Goal: Task Accomplishment & Management: Complete application form

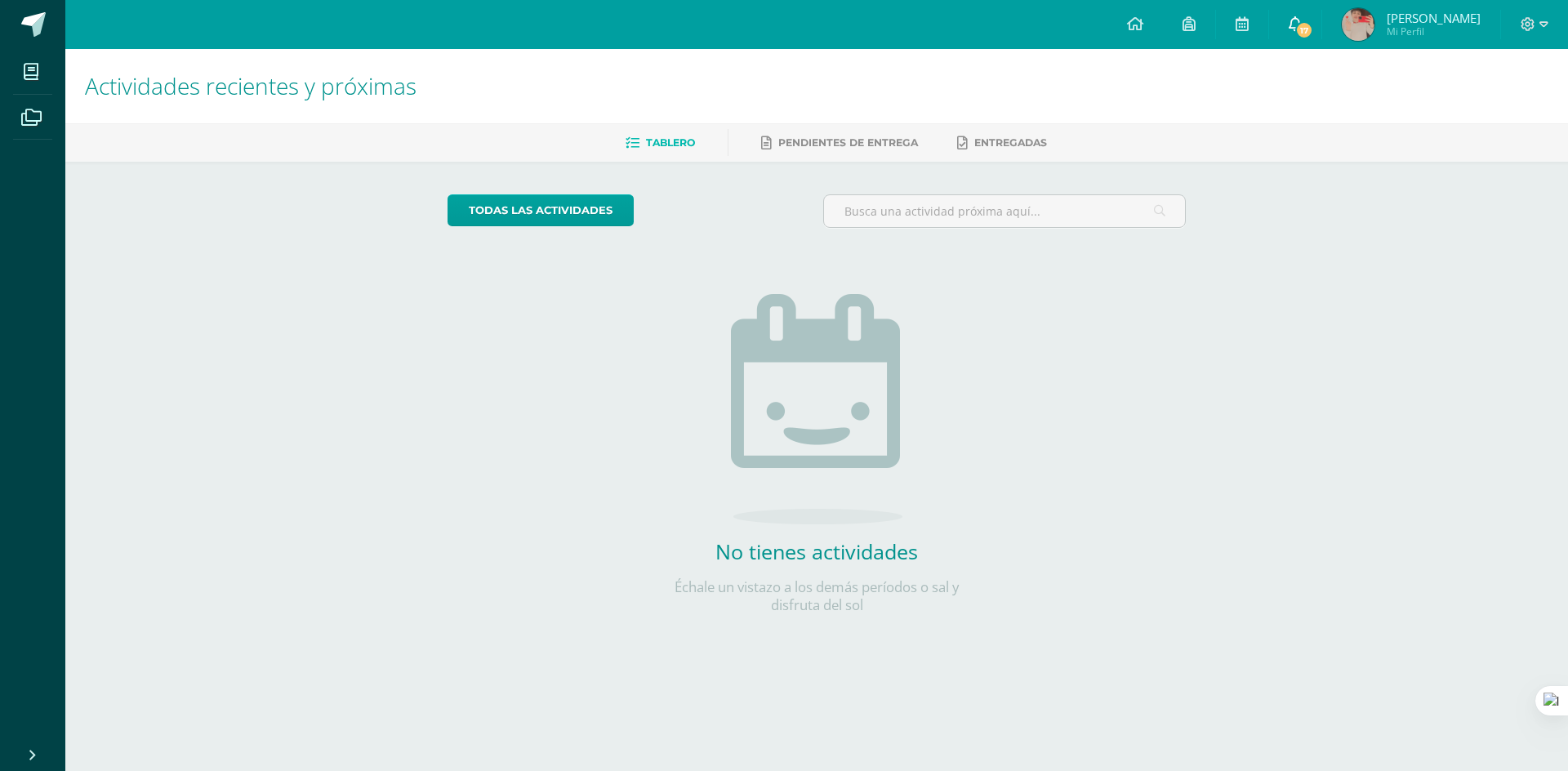
click at [1303, 22] on span "17" at bounding box center [1304, 30] width 18 height 18
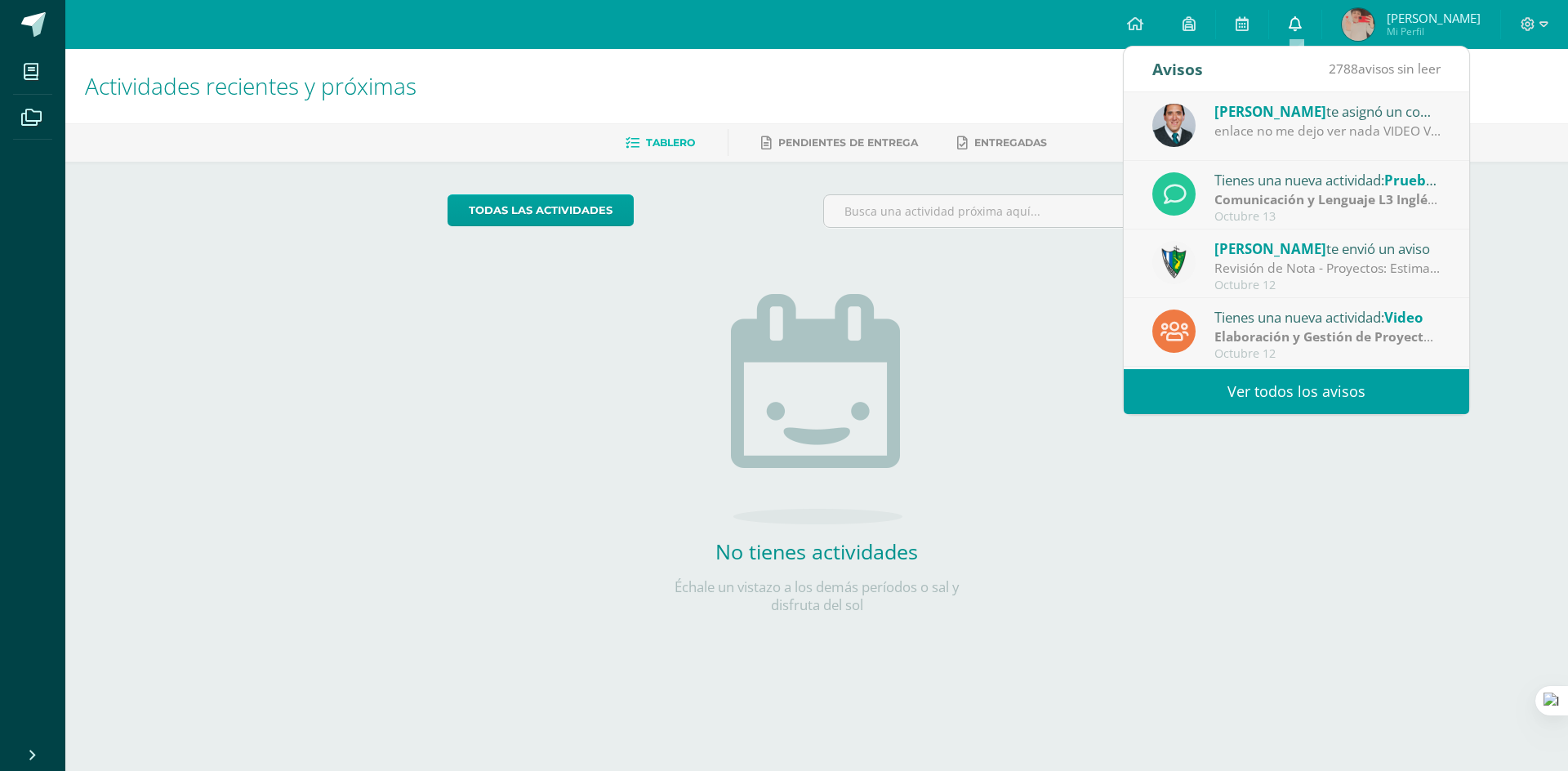
click at [1310, 25] on link "0" at bounding box center [1295, 24] width 53 height 49
click at [580, 207] on link "todas las Actividades" at bounding box center [540, 210] width 187 height 32
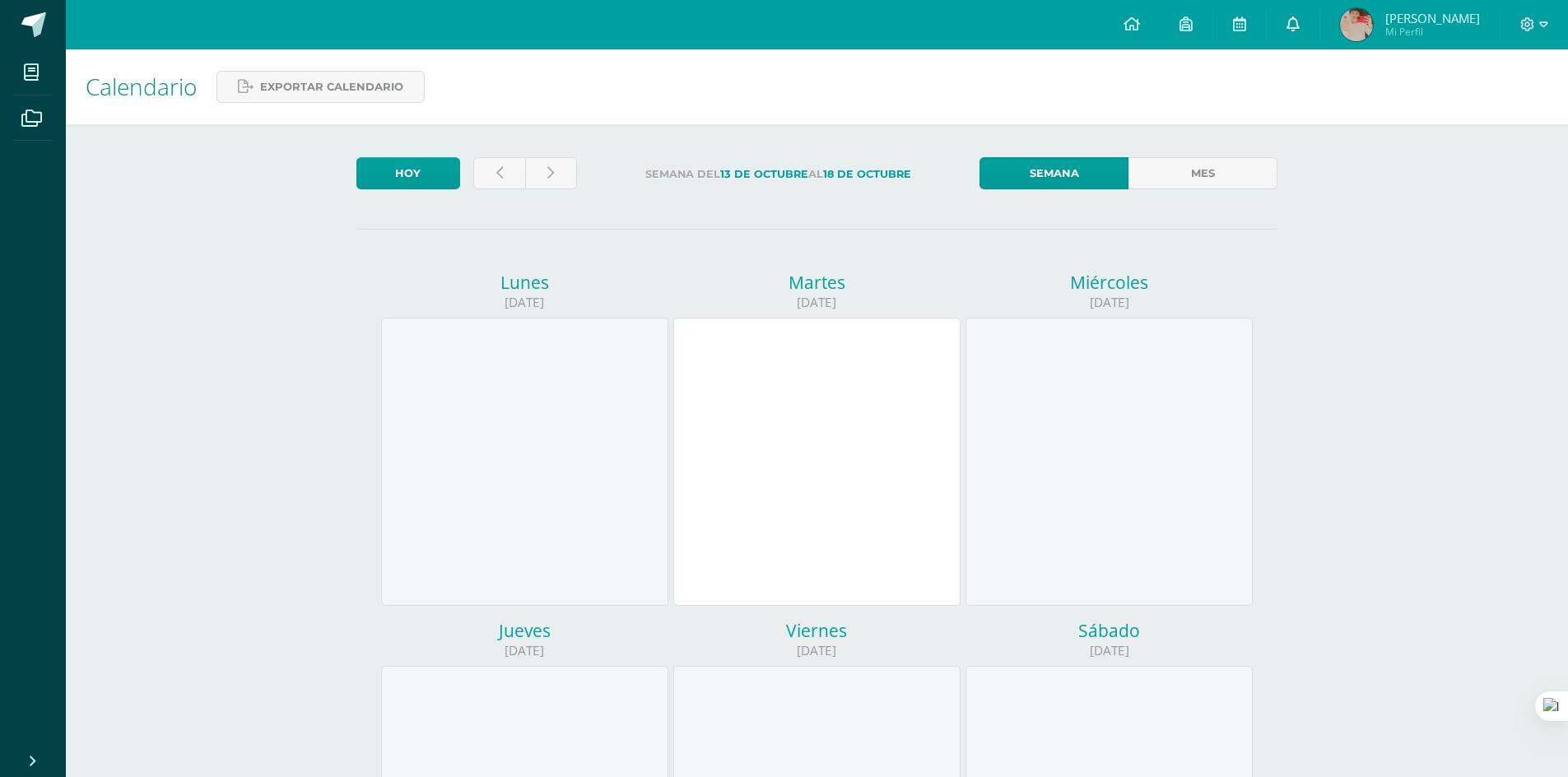
click at [1297, 20] on icon at bounding box center [1292, 24] width 13 height 15
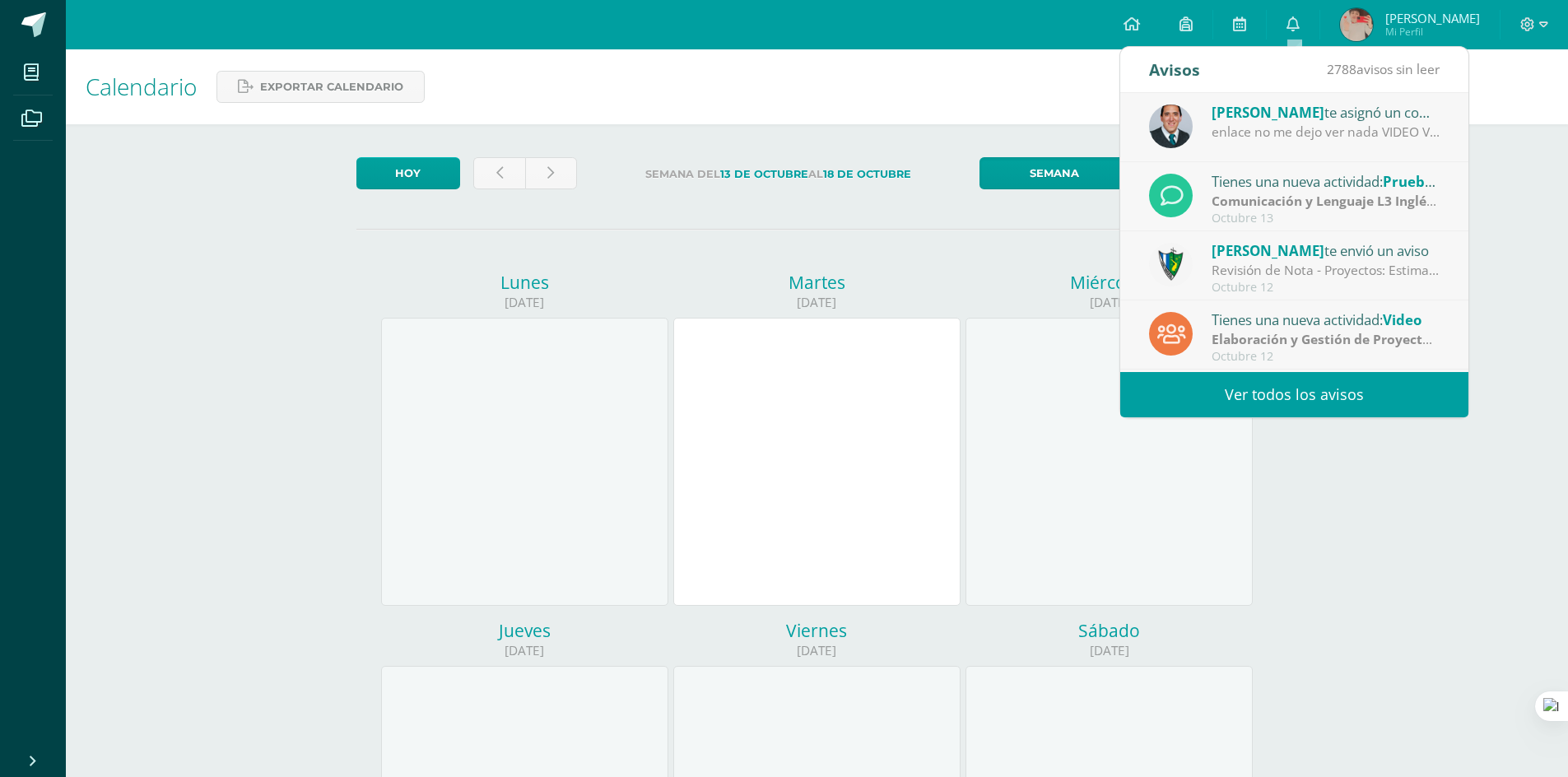
click at [1304, 114] on span "[PERSON_NAME]" at bounding box center [1268, 112] width 113 height 19
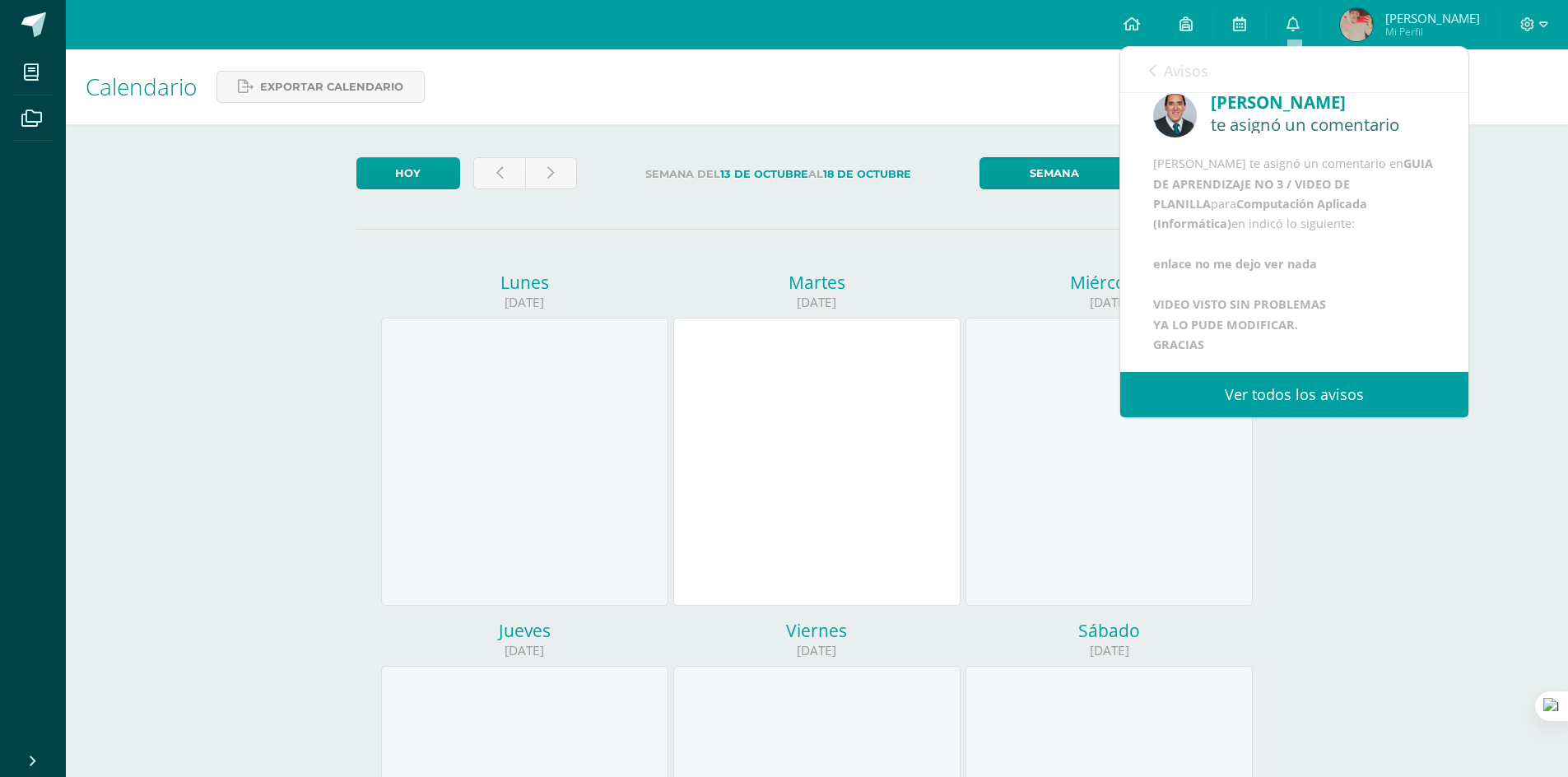
scroll to position [18, 0]
click at [1162, 76] on link "Avisos" at bounding box center [1178, 71] width 59 height 47
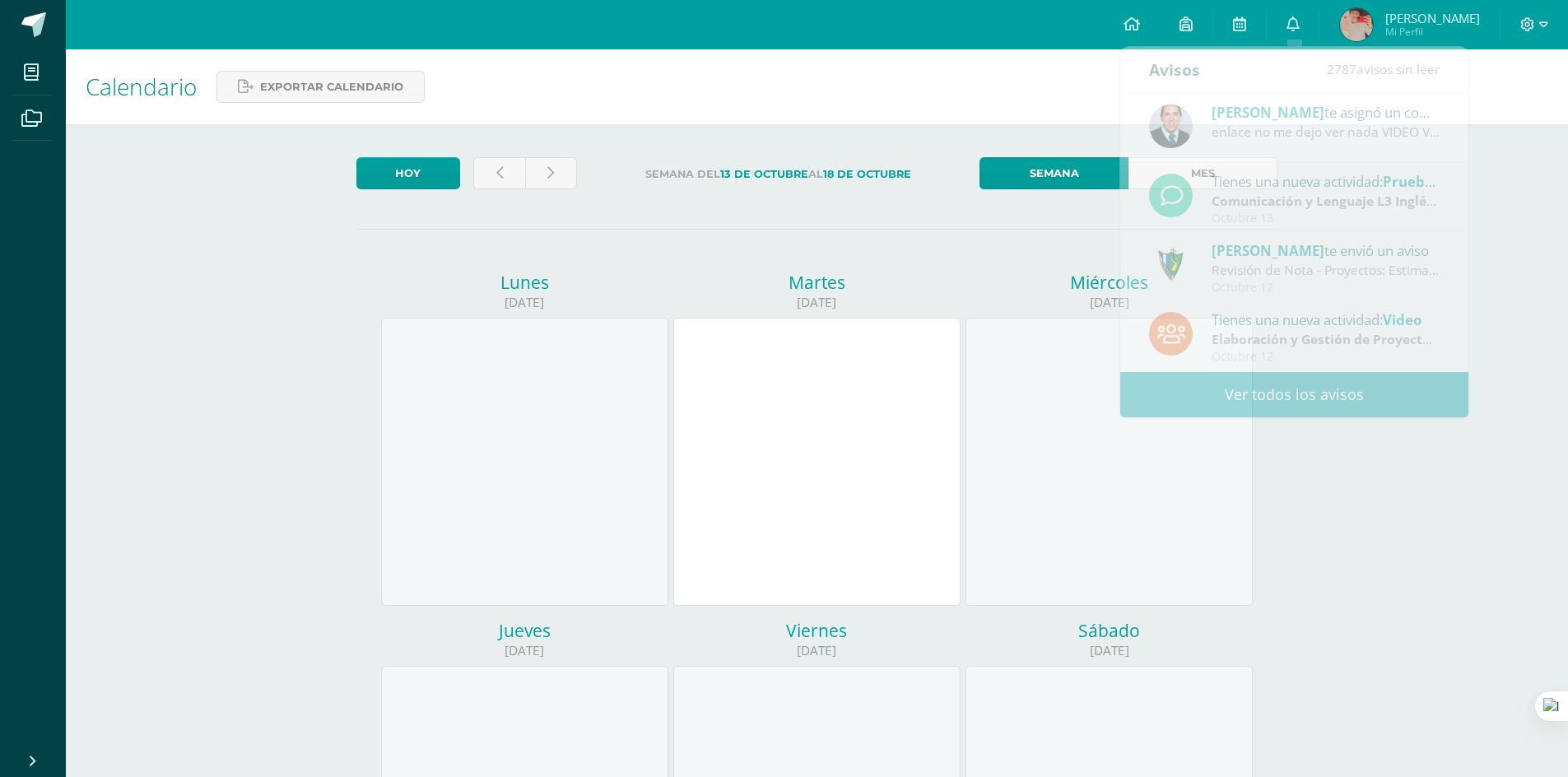
click at [1499, 197] on div "Calendario Exportar calendario [DATE] Semana del [DATE] al [DATE] Semana Mes [D…" at bounding box center [817, 711] width 1502 height 1324
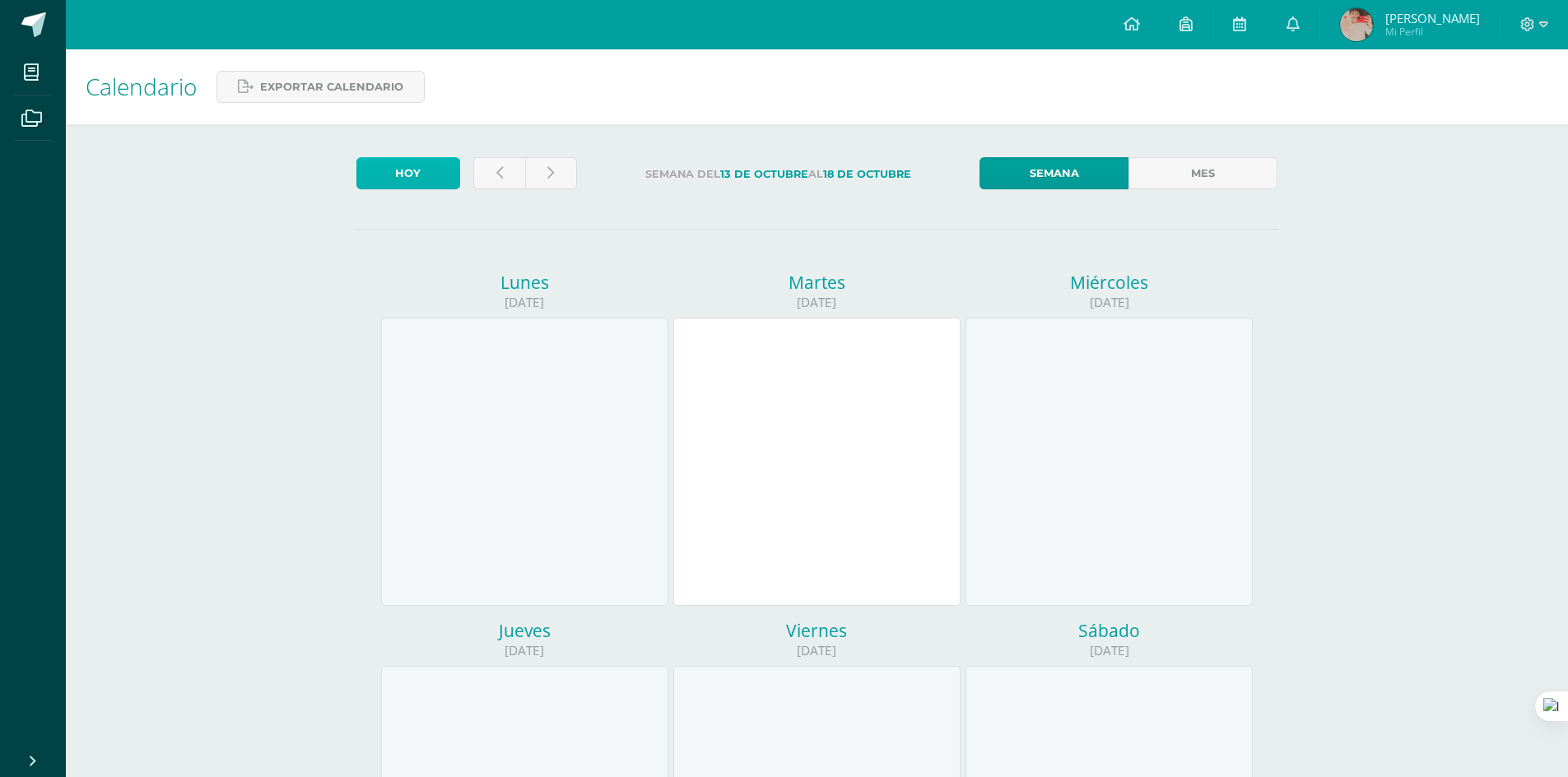
click at [439, 178] on link "Hoy" at bounding box center [408, 173] width 103 height 32
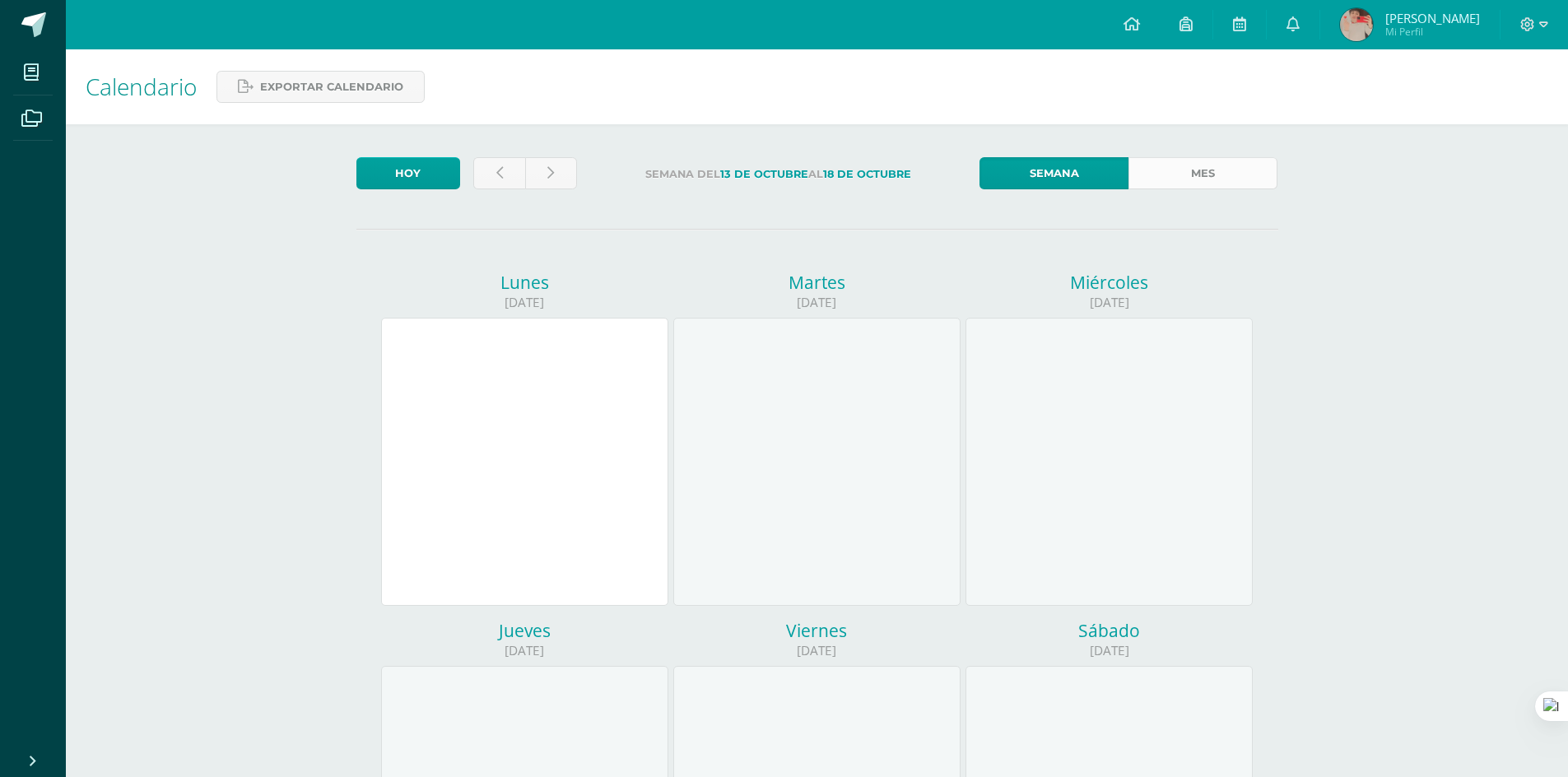
click at [1205, 162] on link "Mes" at bounding box center [1202, 173] width 149 height 32
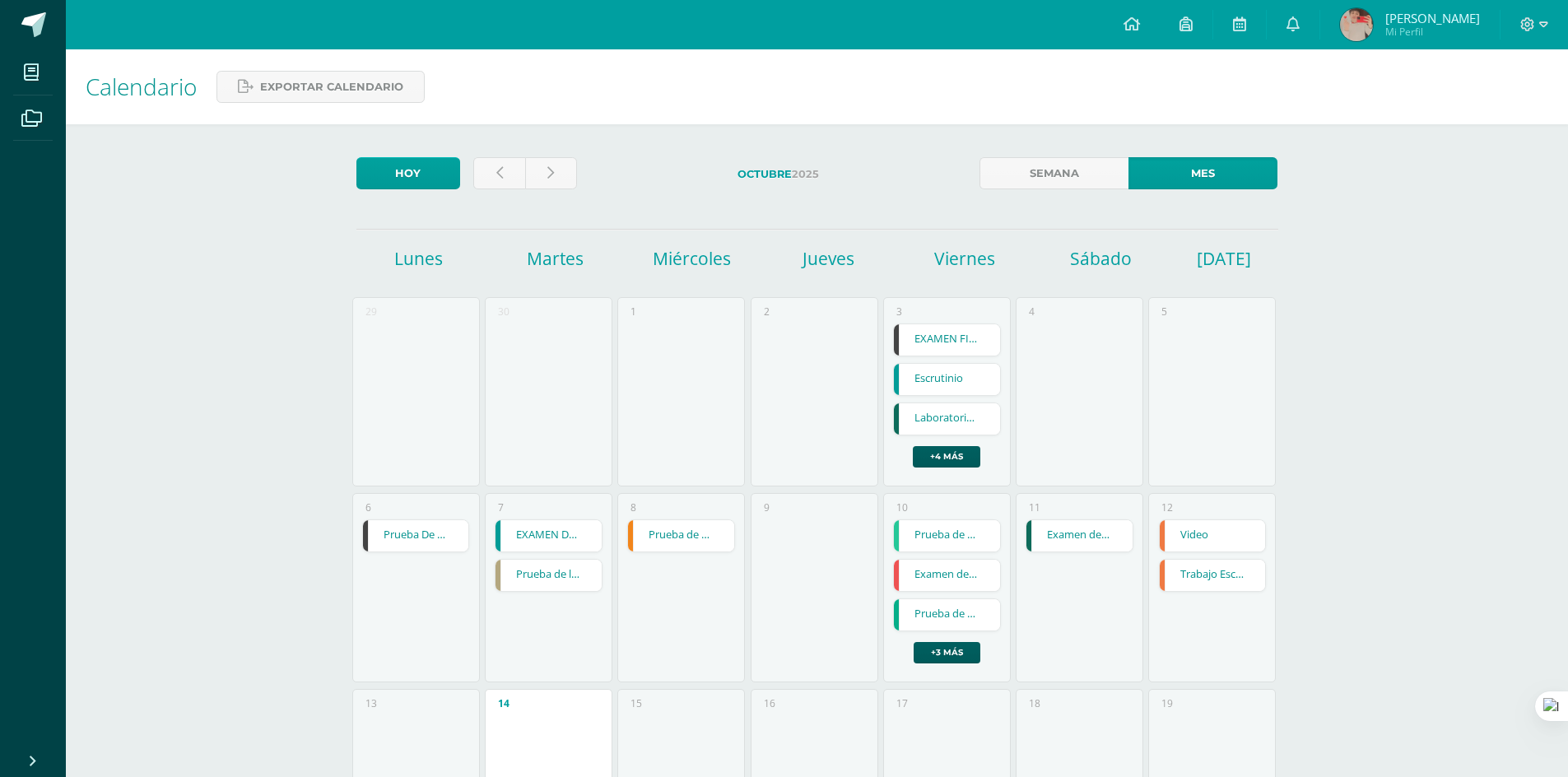
click at [963, 337] on link "EXAMEN FINAL DE UNIDAD" at bounding box center [947, 340] width 106 height 32
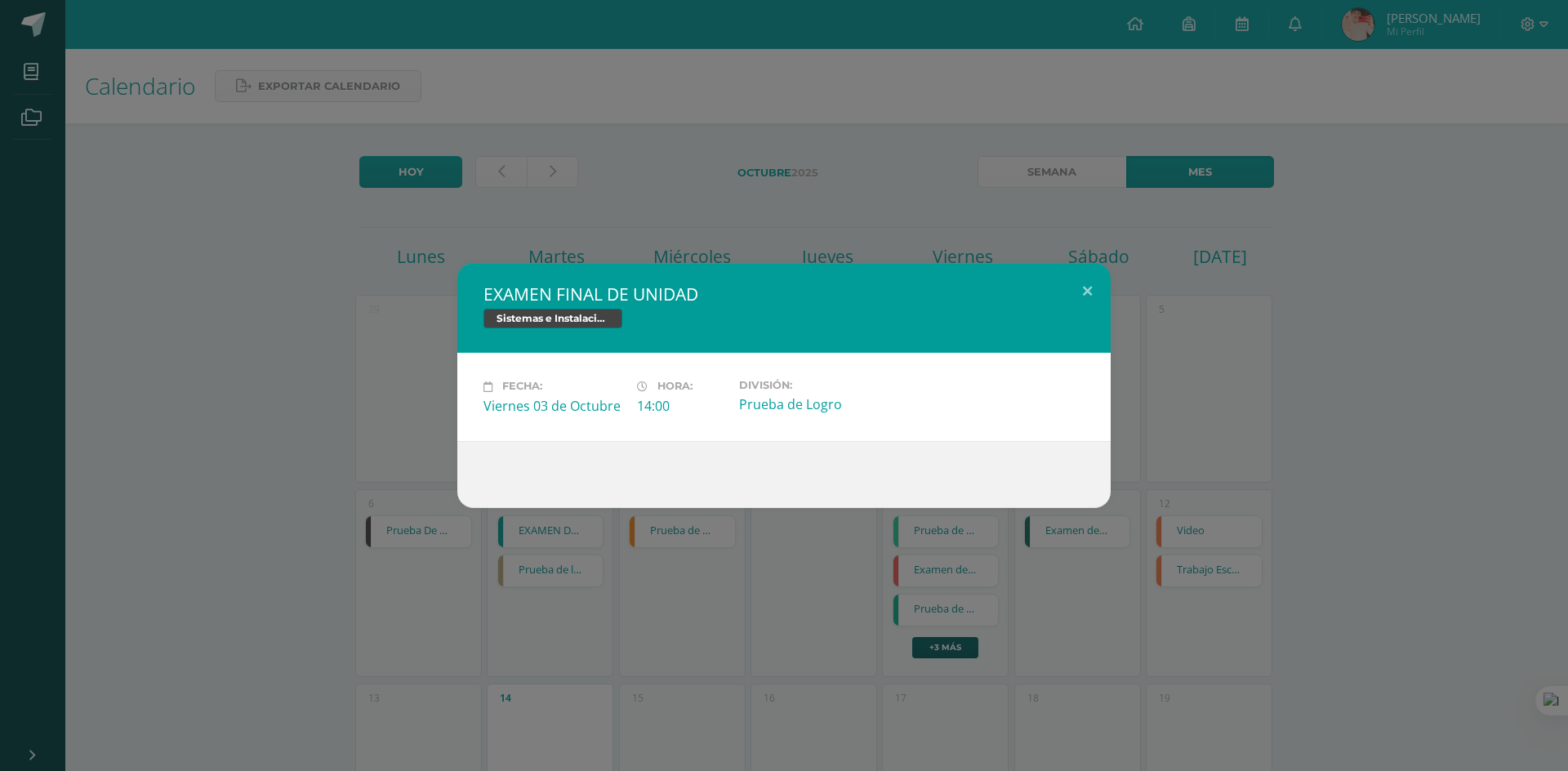
click at [1253, 351] on div "EXAMEN FINAL DE UNIDAD Sistemas e Instalación de Software (Desarrollo de Softwa…" at bounding box center [784, 385] width 1555 height 244
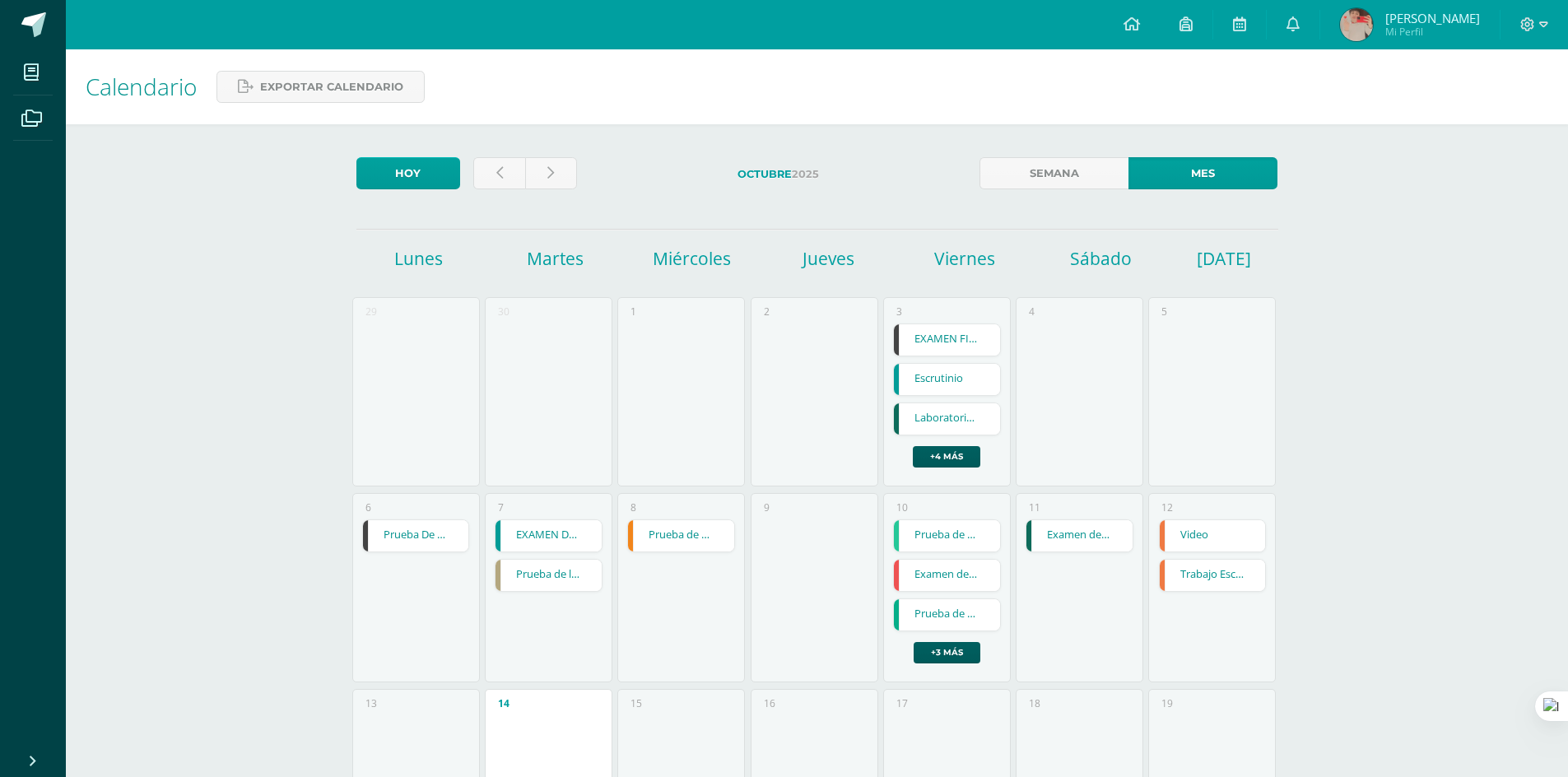
click at [921, 386] on link "Escrutinio" at bounding box center [947, 380] width 106 height 32
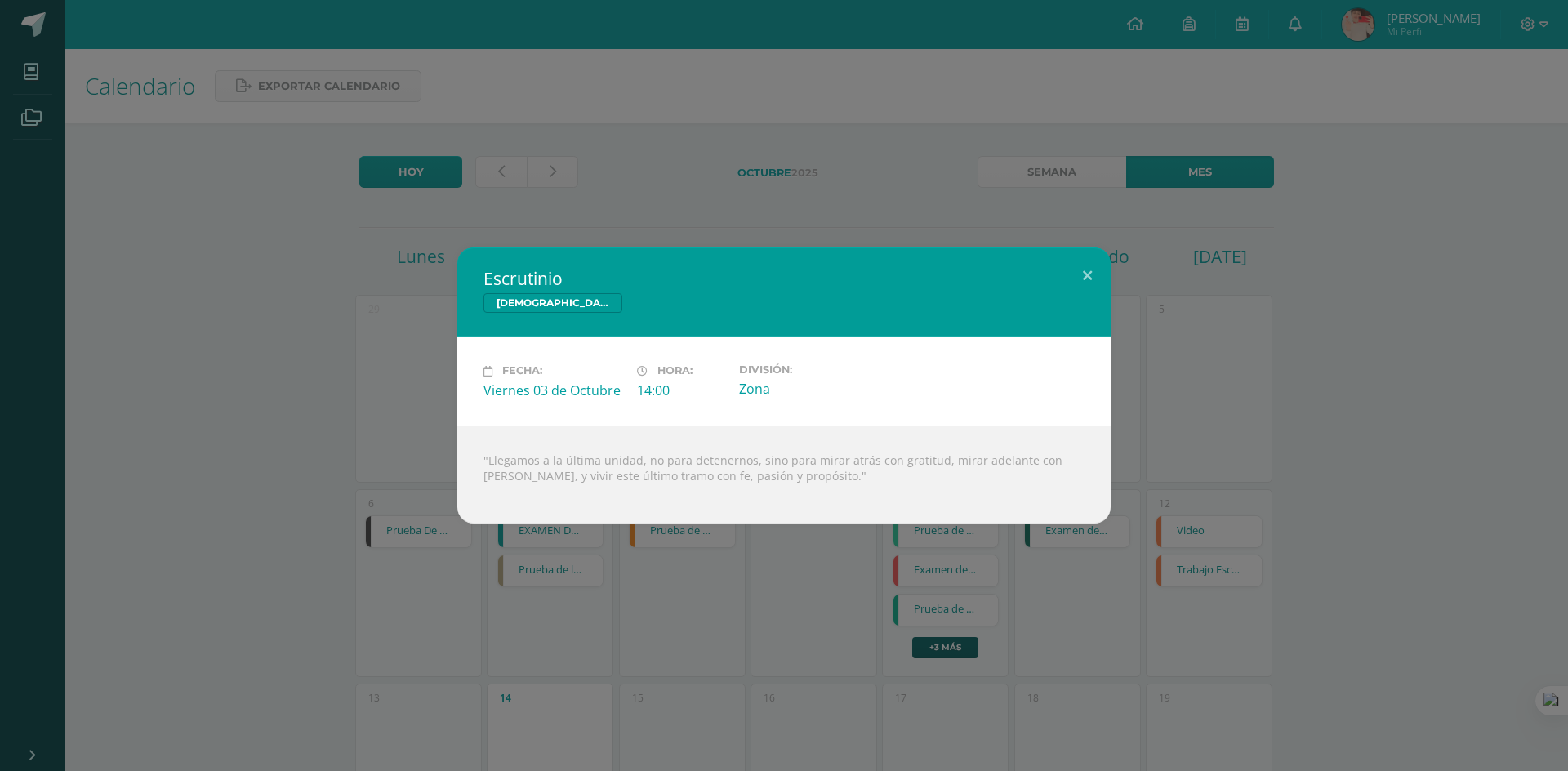
click at [1182, 332] on div "Escrutinio Biblia Fecha: Viernes 03 de Octubre Hora: 14:00 División: Zona" at bounding box center [784, 385] width 1555 height 276
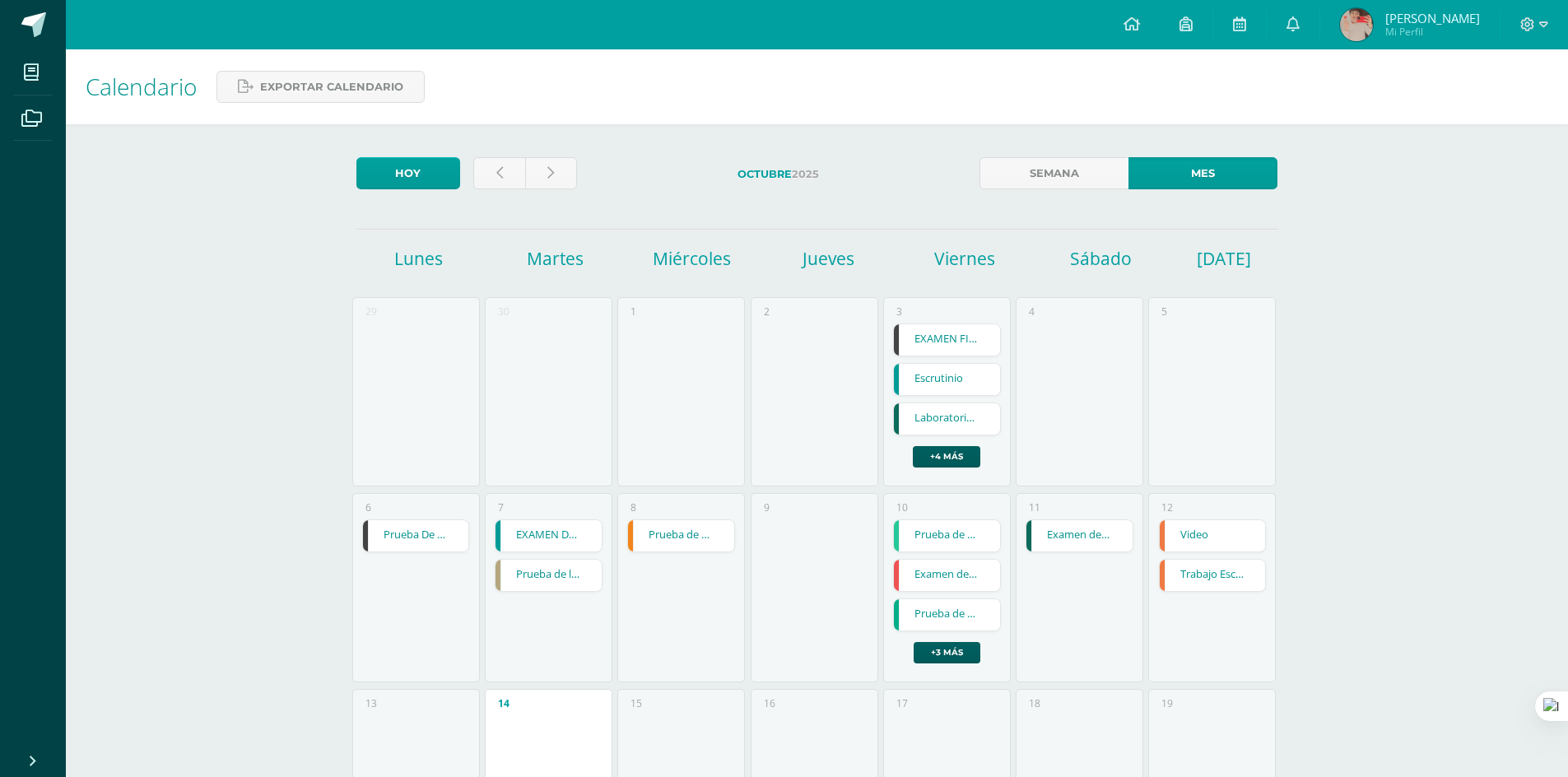
click at [951, 344] on link "EXAMEN FINAL DE UNIDAD" at bounding box center [947, 340] width 106 height 32
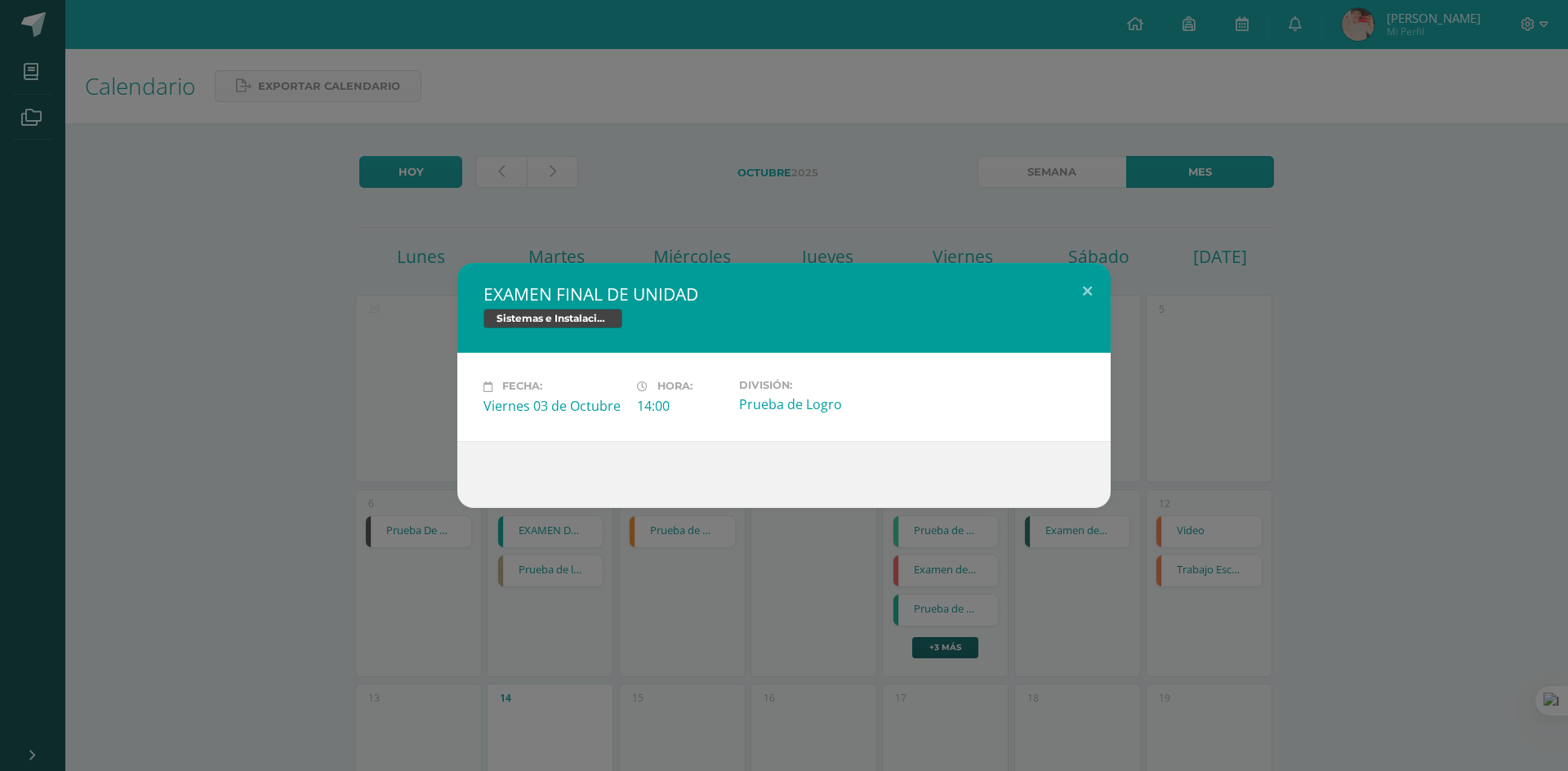
click at [1233, 353] on div "EXAMEN FINAL DE UNIDAD Sistemas e Instalación de Software (Desarrollo de Softwa…" at bounding box center [784, 385] width 1555 height 244
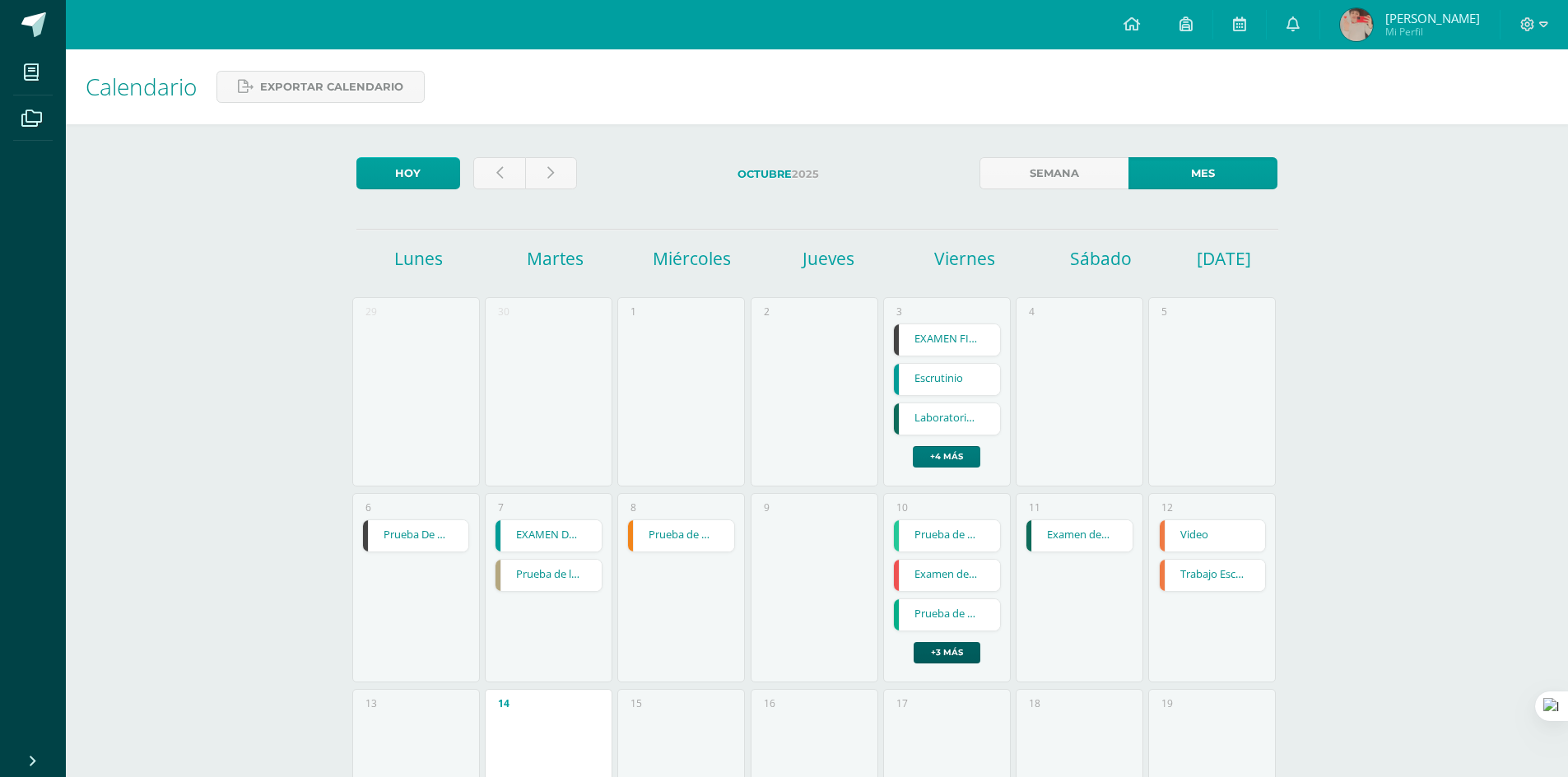
click at [946, 454] on link "+4 más" at bounding box center [946, 457] width 68 height 22
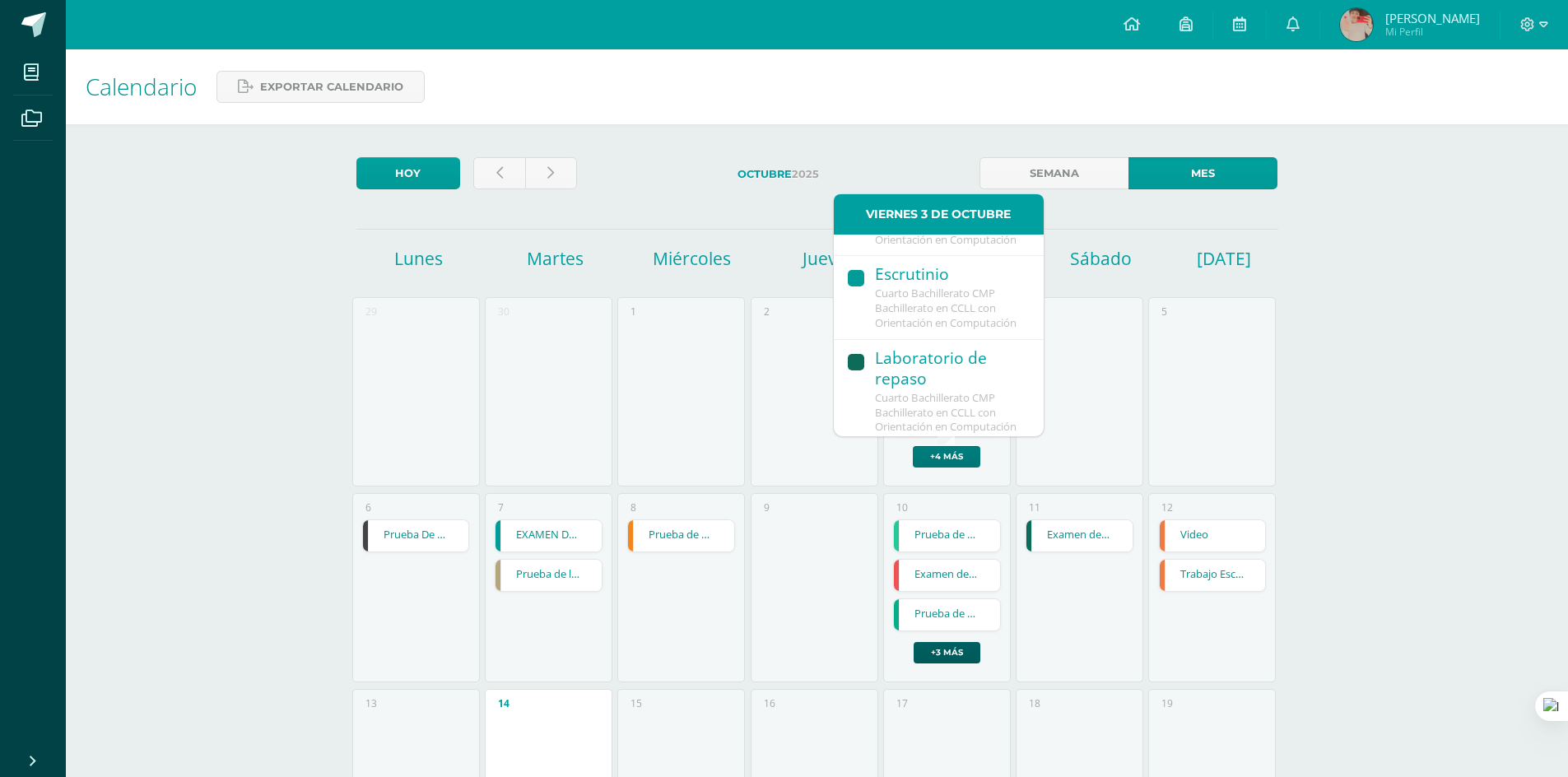
scroll to position [164, 0]
click at [960, 309] on div "Laboratorio de repaso" at bounding box center [951, 287] width 153 height 42
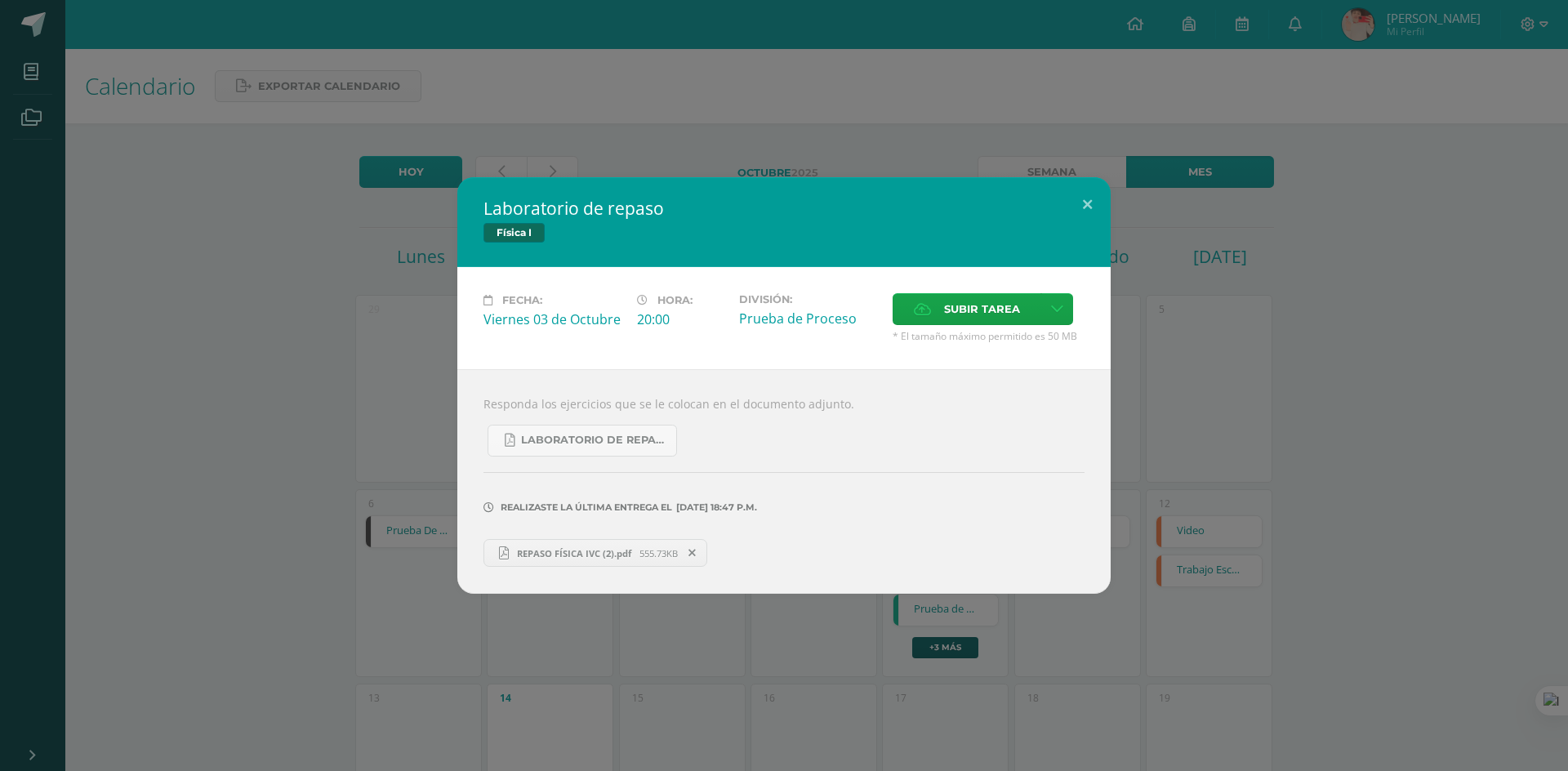
click at [590, 456] on div "Realizaste la última entrega el 02 DE Octubre A LAS 18:47 p.m." at bounding box center [784, 495] width 601 height 78
click at [592, 453] on link "Laboratorio de repaso Física cuarto bachillerato IV unidad.pdf" at bounding box center [582, 441] width 190 height 32
click at [580, 561] on link "REPASO FÍSICA IVC (2).pdf 555.73KB" at bounding box center [595, 553] width 224 height 27
click at [1379, 315] on div "Laboratorio de repaso Física I Fecha: Viernes 03 de Octubre Hora: 20:00 Divisió…" at bounding box center [784, 385] width 1555 height 416
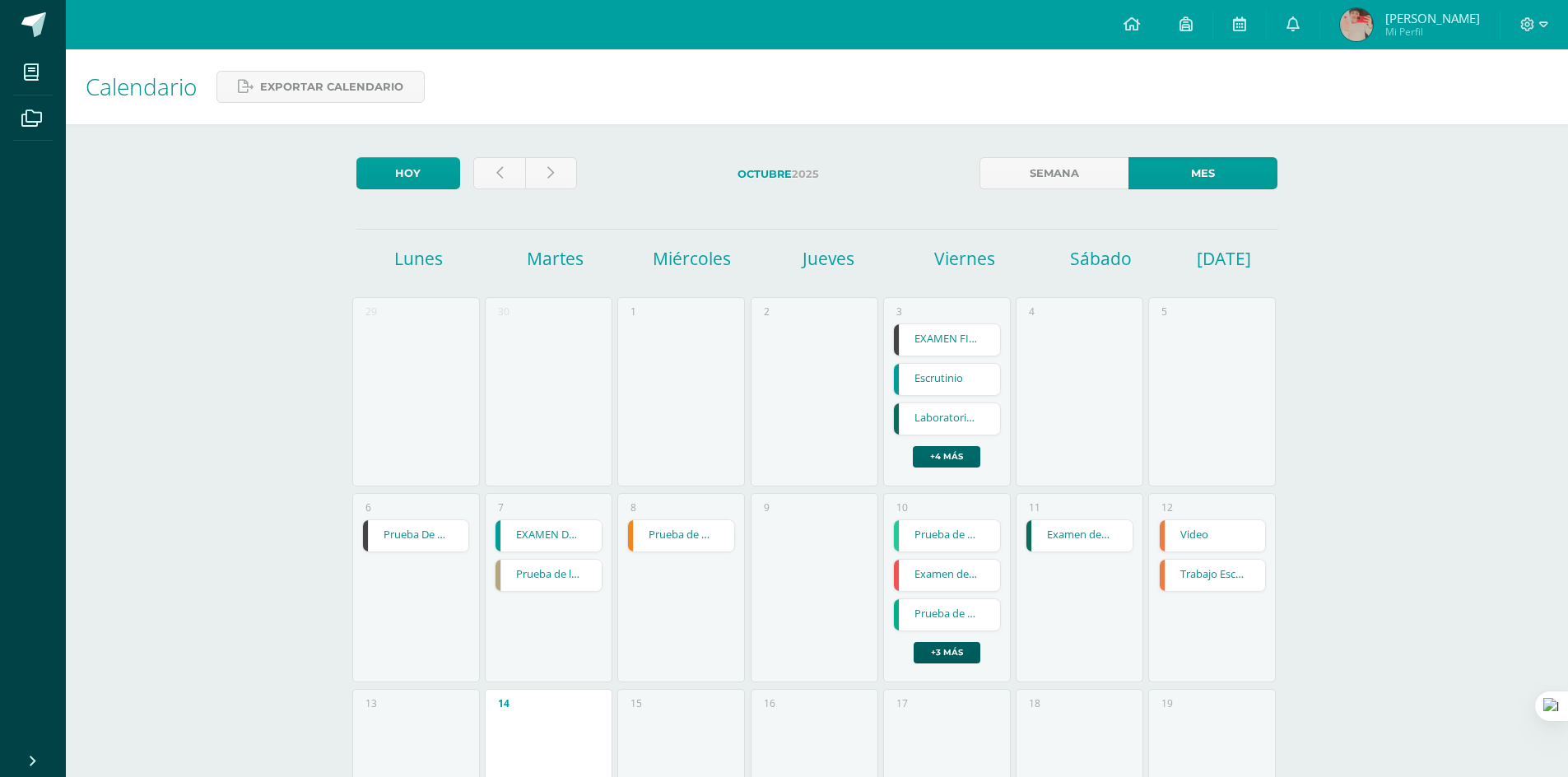
click at [936, 454] on link "+4 más" at bounding box center [946, 457] width 68 height 22
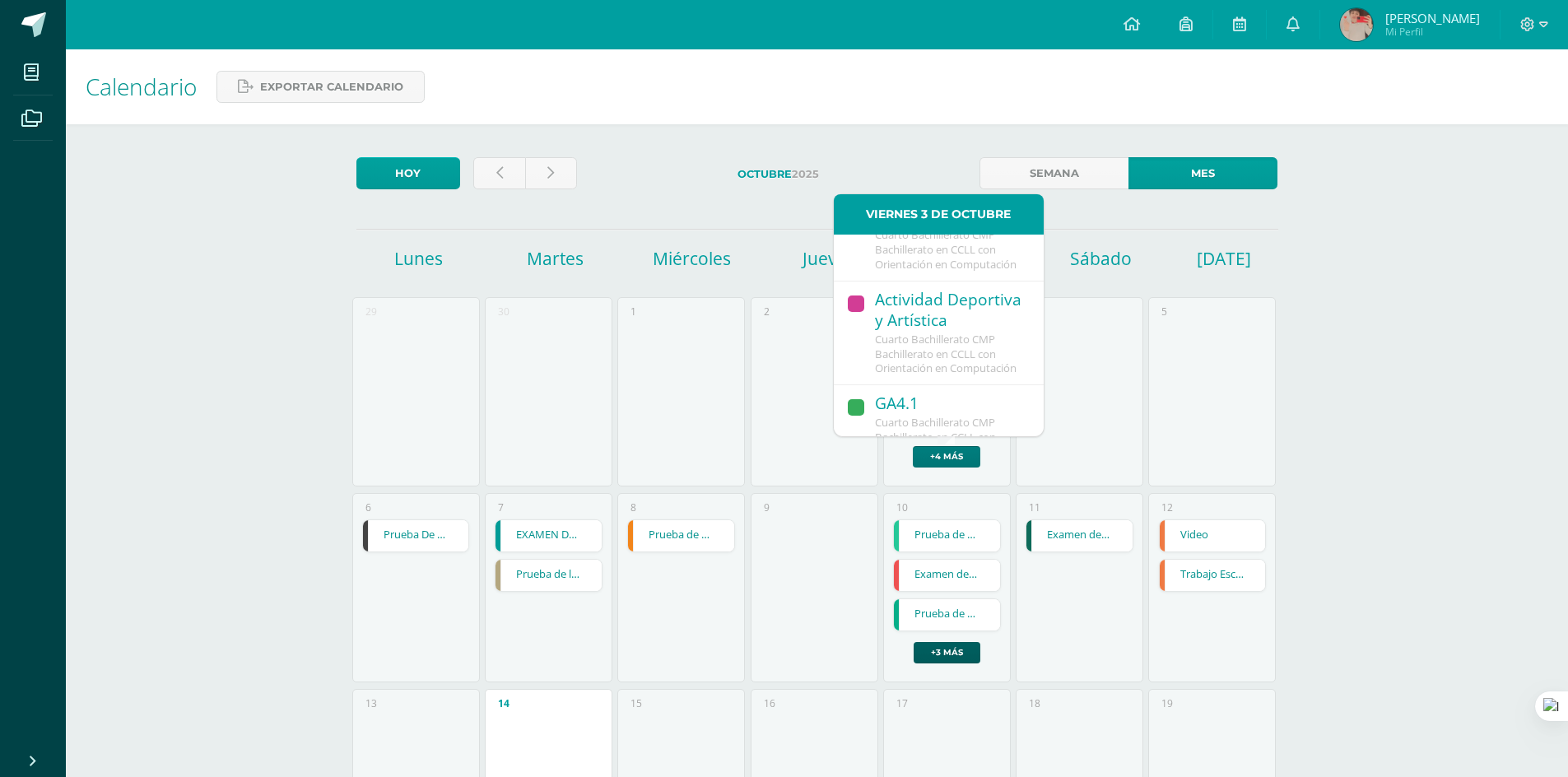
scroll to position [566, 0]
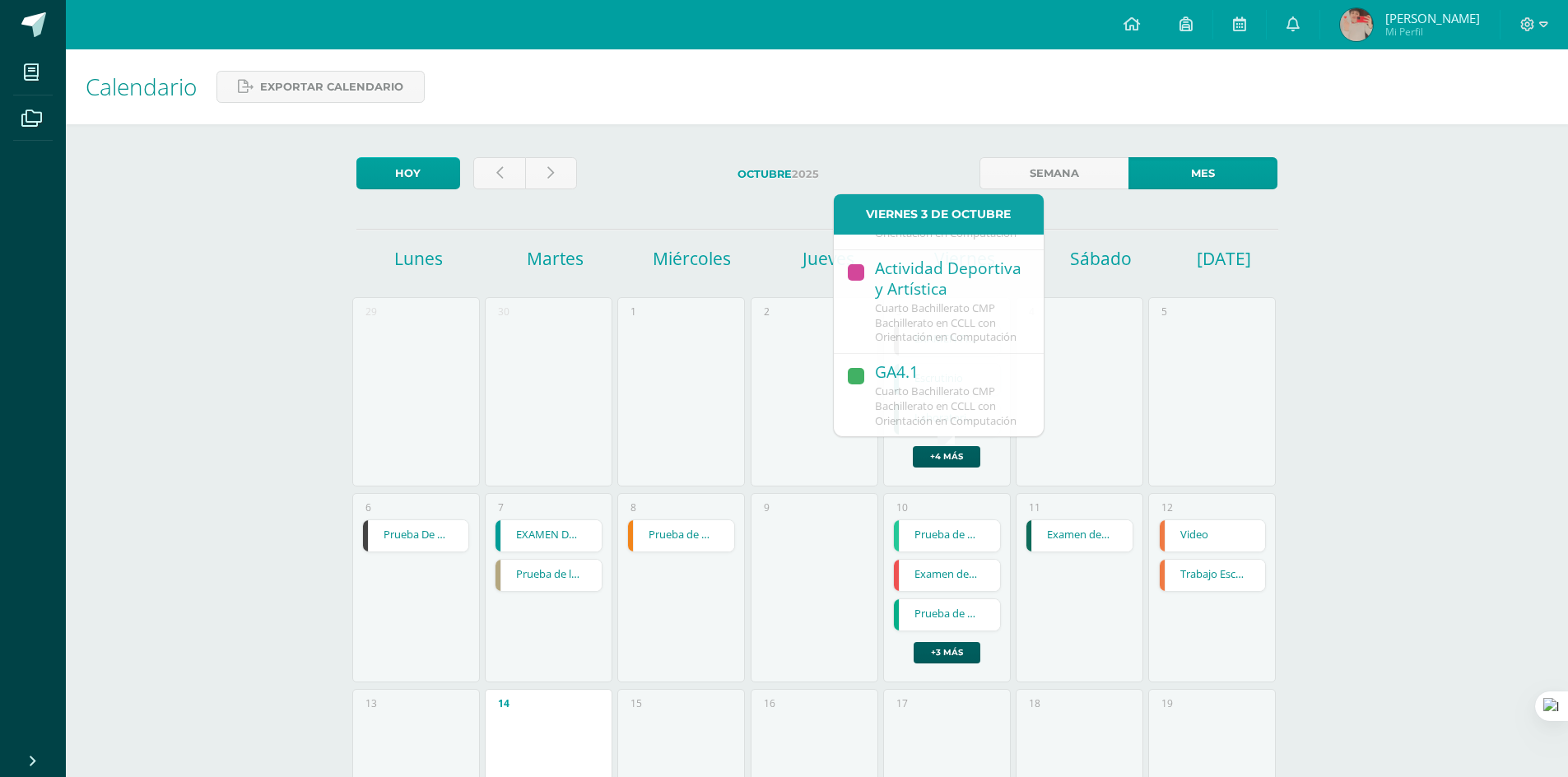
click at [1403, 371] on div "Calendario Exportar calendario Hoy Octubre 2025 Semana Mes Lunes Martes Miércol…" at bounding box center [817, 680] width 1502 height 1261
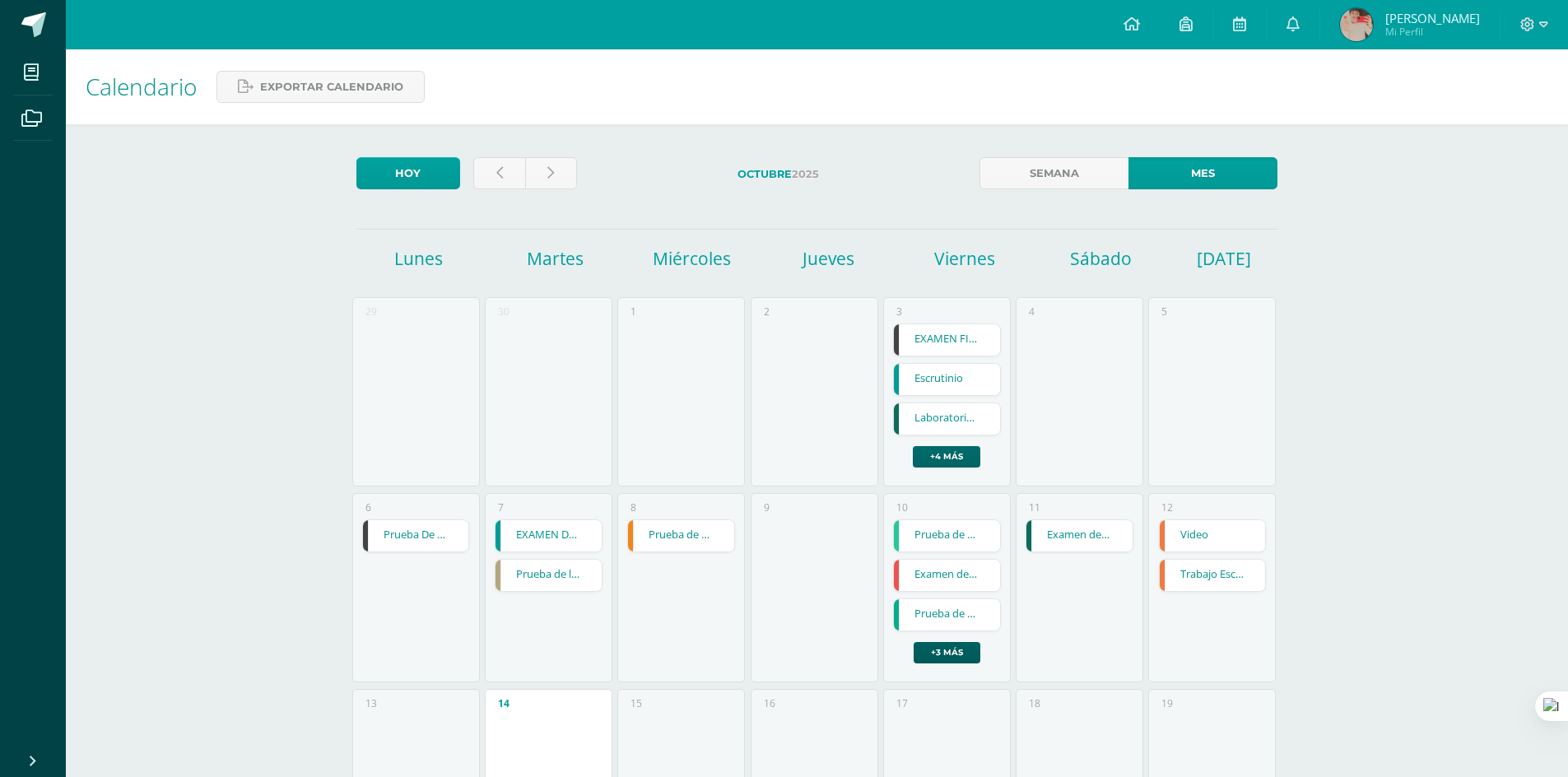
click at [958, 453] on link "+4 más" at bounding box center [946, 457] width 68 height 22
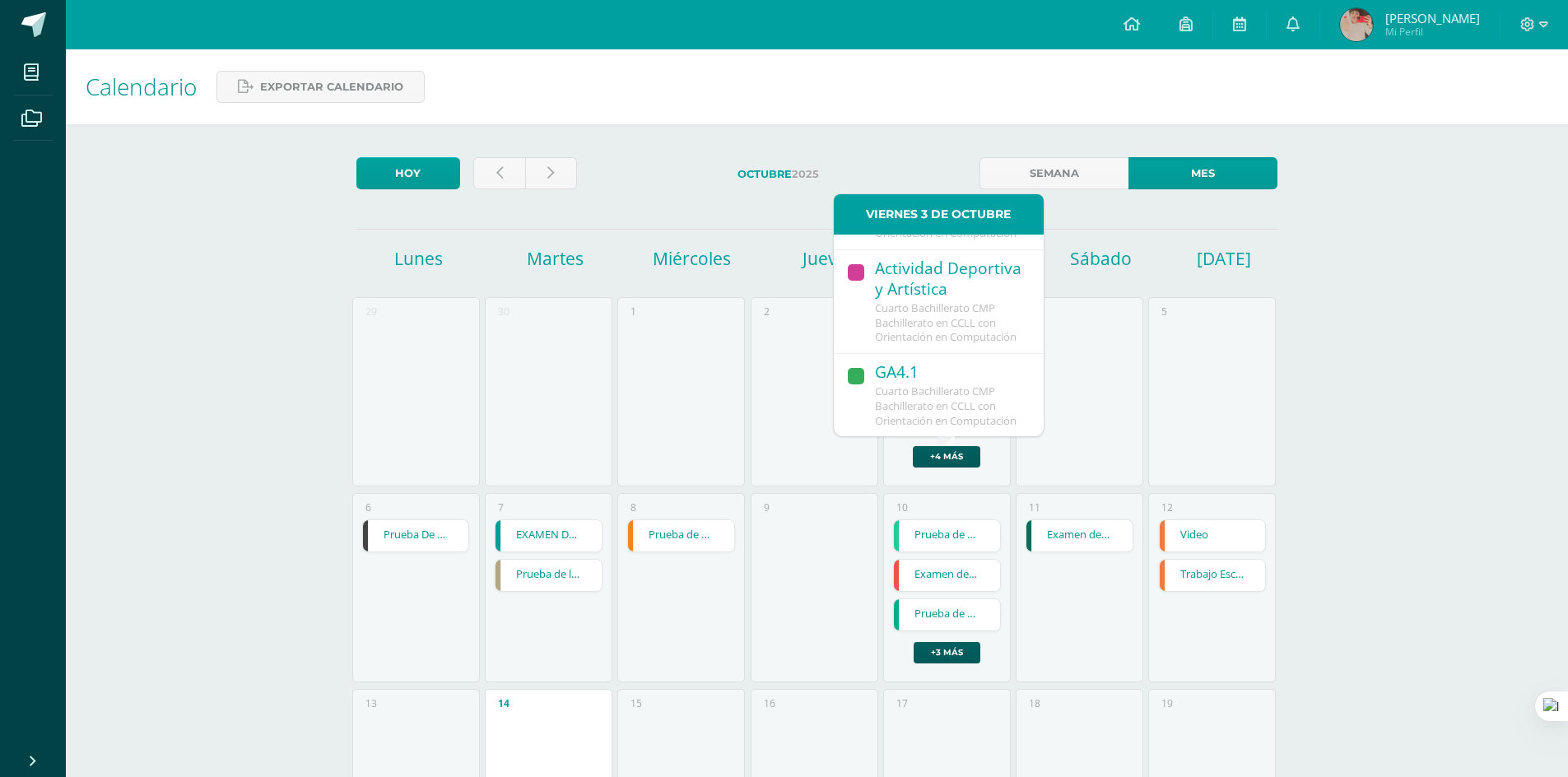
click at [1393, 317] on div "Calendario Exportar calendario Hoy Octubre 2025 Semana Mes Lunes Martes Miércol…" at bounding box center [817, 680] width 1502 height 1261
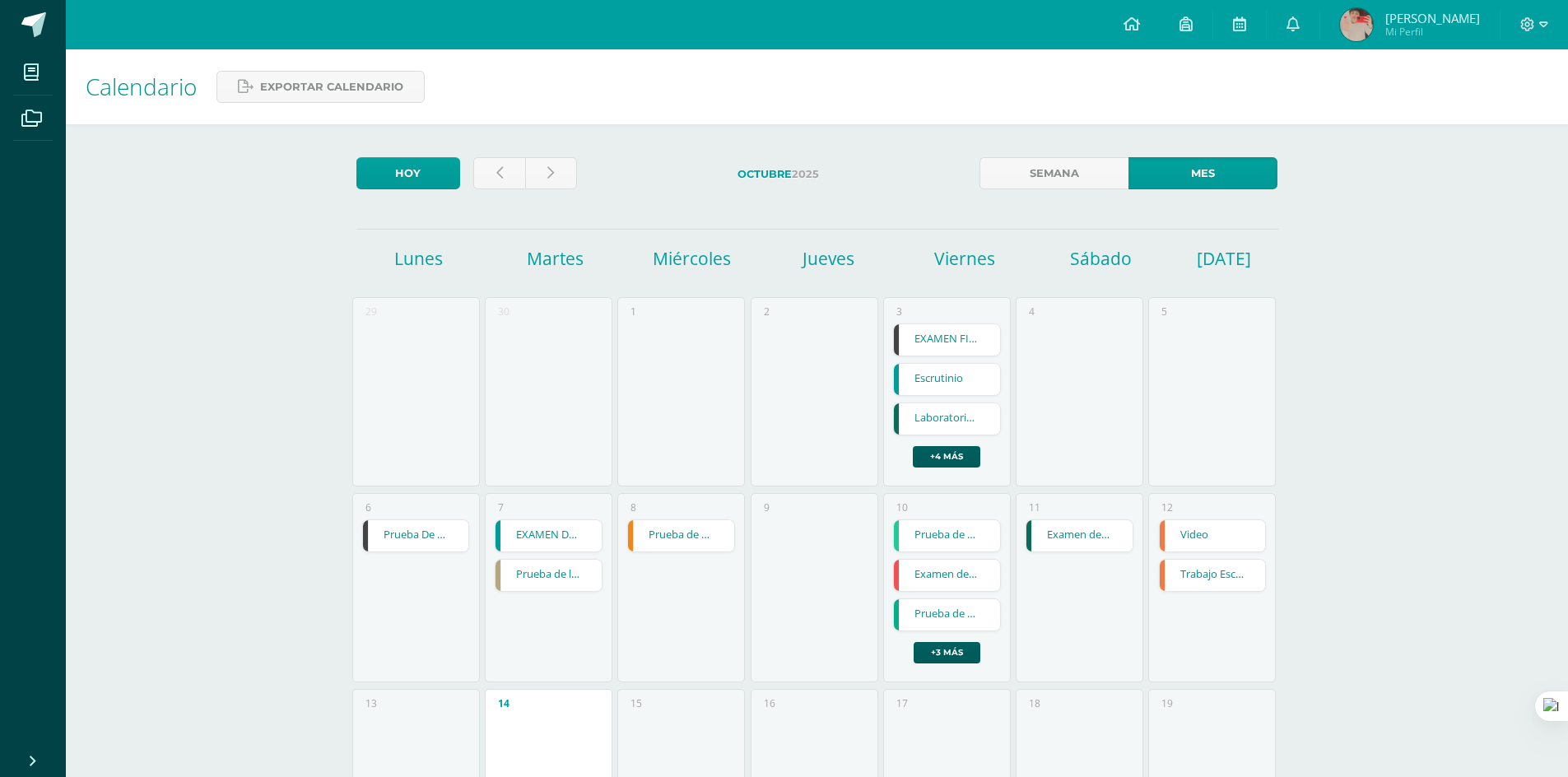
click at [923, 429] on link "Laboratorio de repaso" at bounding box center [947, 420] width 106 height 32
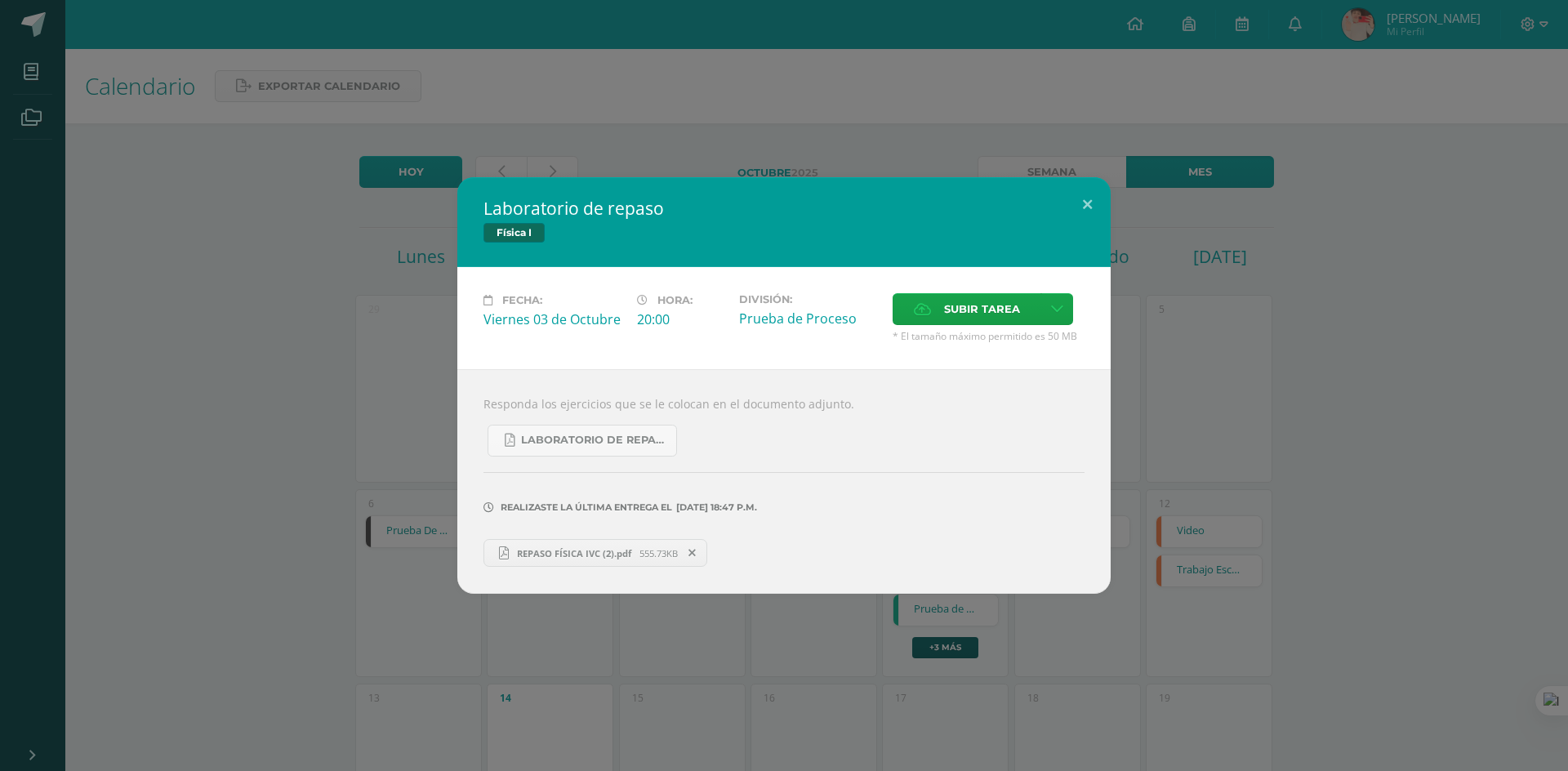
click at [1198, 365] on div "Laboratorio de repaso Física I Fecha: Viernes 03 de Octubre Hora: 20:00 Divisió…" at bounding box center [784, 385] width 1555 height 416
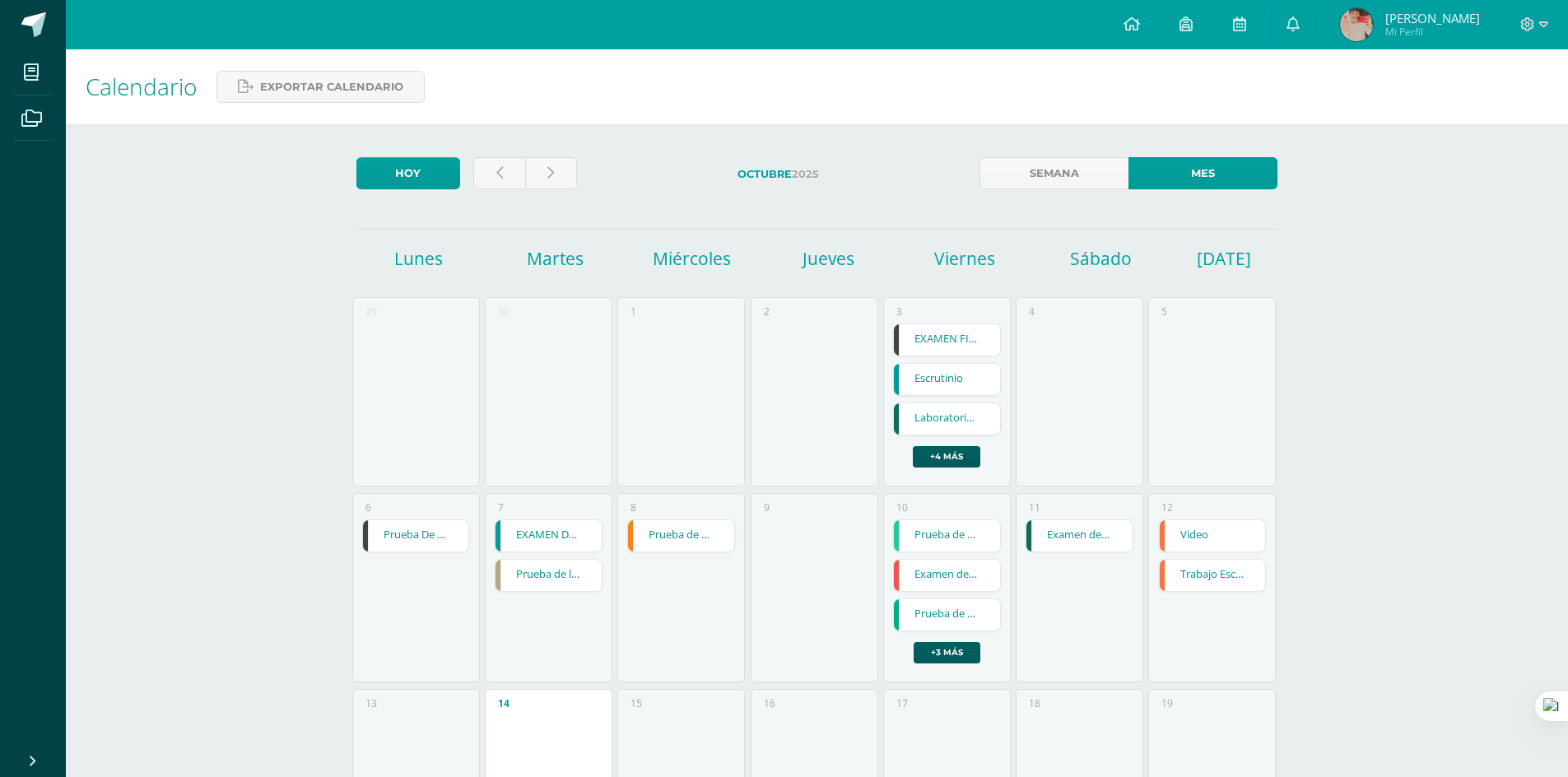
click at [1067, 520] on link "Examen de unidad" at bounding box center [1080, 536] width 106 height 32
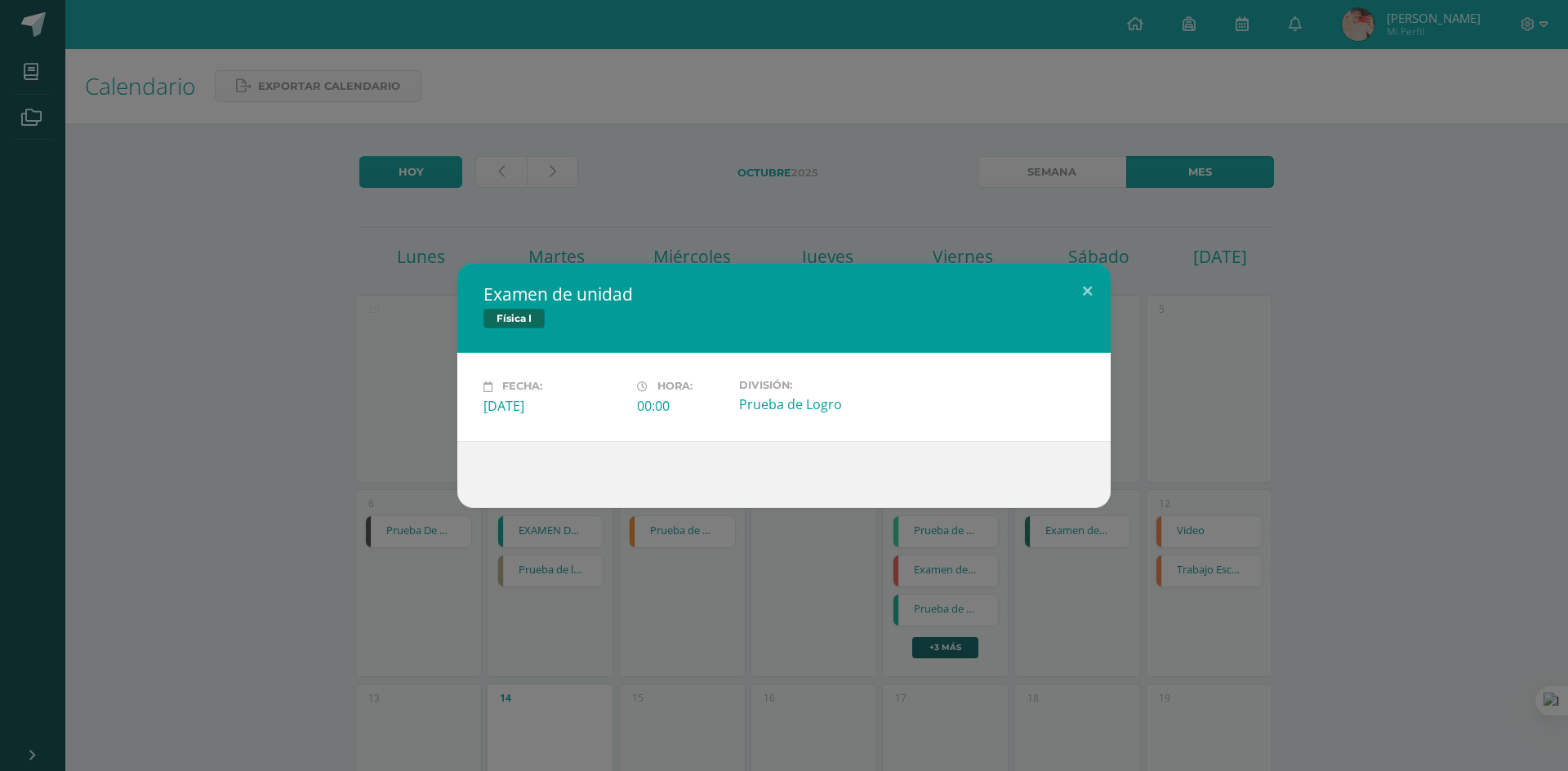
click at [1208, 391] on div "Examen de unidad Física I Fecha: Sábado 11 de Octubre Hora: 00:00 División: Pru…" at bounding box center [784, 385] width 1555 height 244
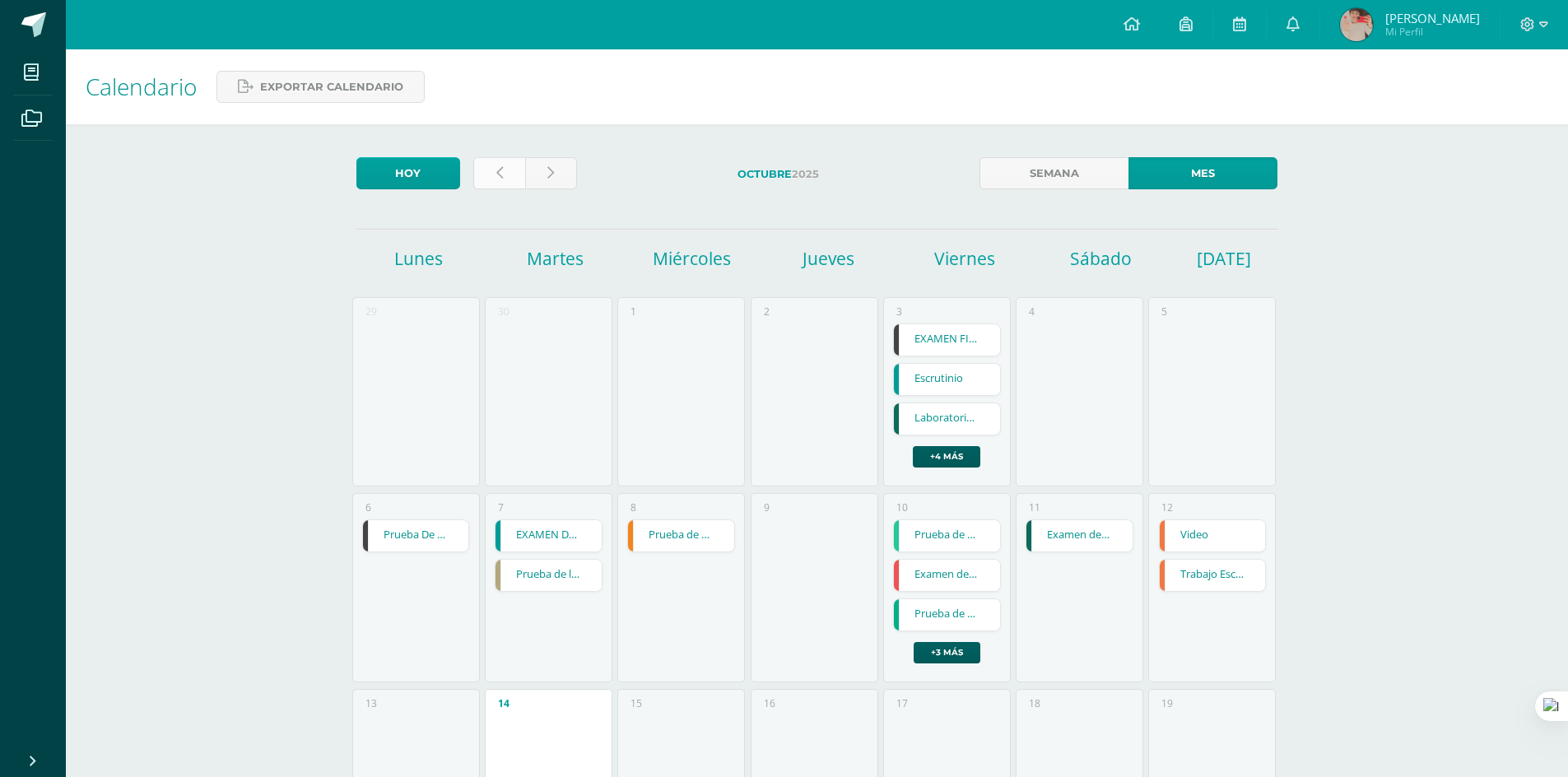
click at [512, 181] on link at bounding box center [499, 173] width 52 height 32
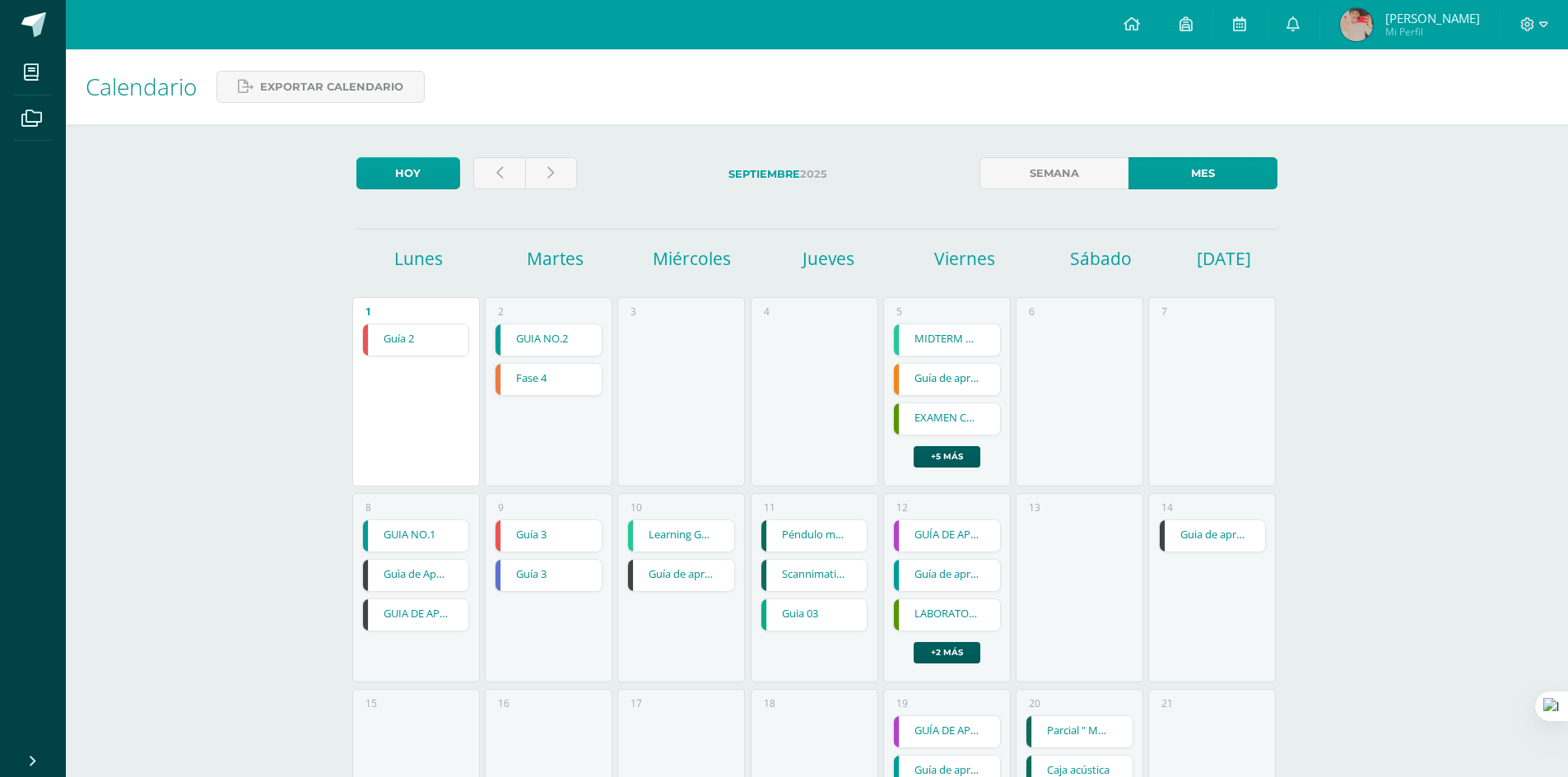
click at [431, 534] on link "GUIA NO.1" at bounding box center [416, 536] width 106 height 32
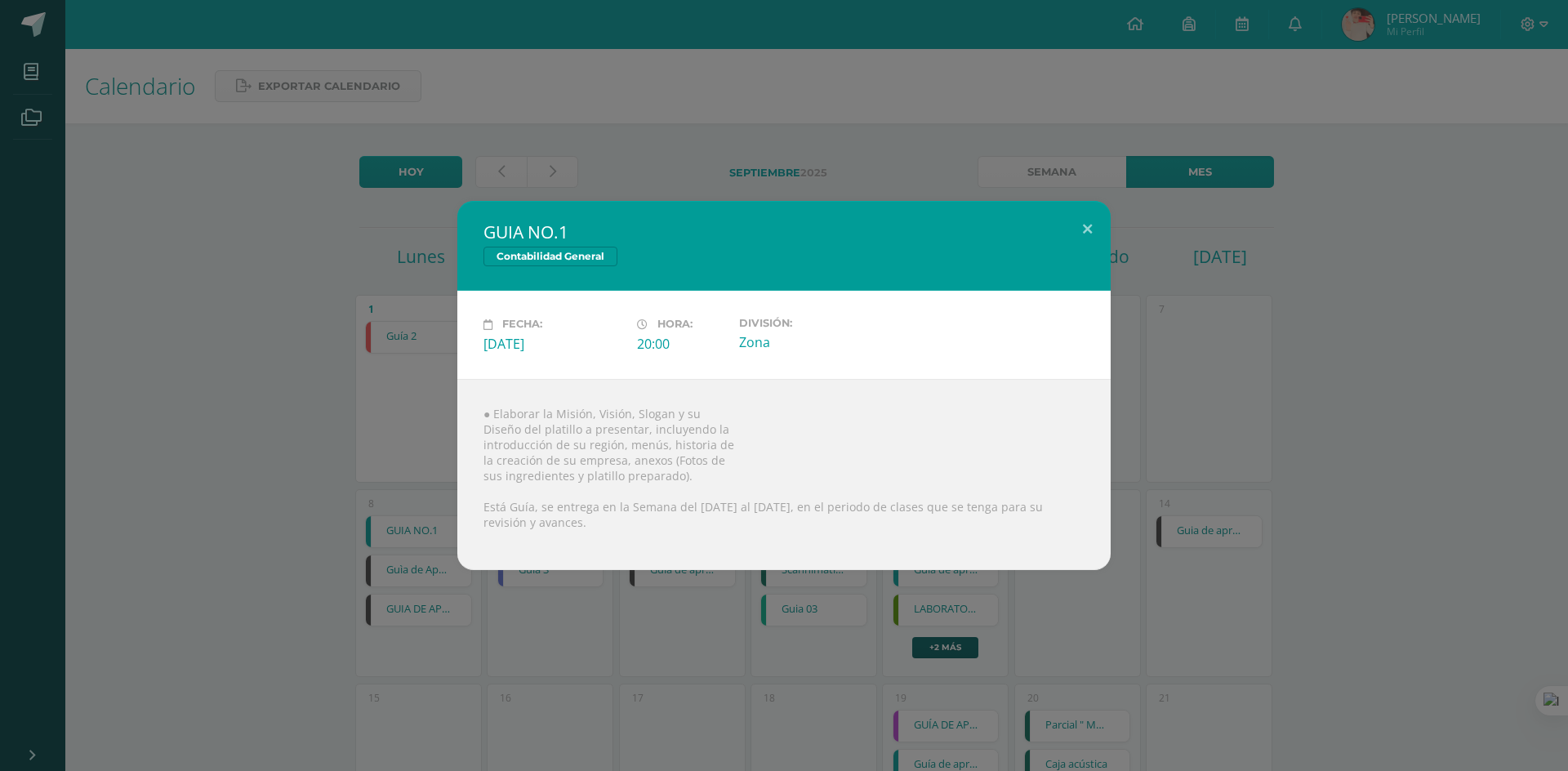
click at [695, 591] on div "GUIA NO.1 Contabilidad General Fecha: Lunes 08 de Septiembre Hora: 20:00 Divisi…" at bounding box center [784, 385] width 1568 height 771
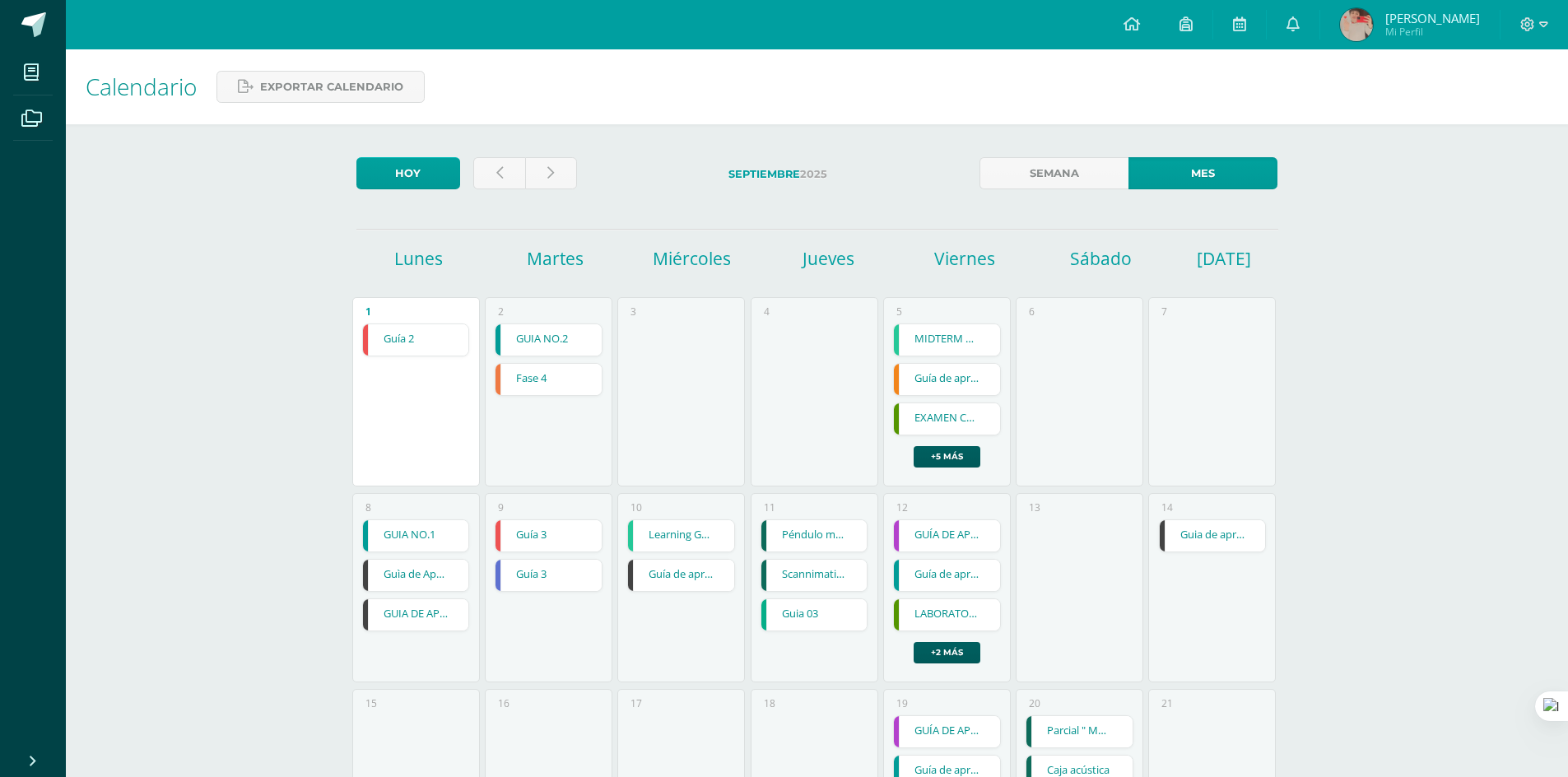
click at [792, 539] on link "Péndulo múltiple" at bounding box center [814, 536] width 106 height 32
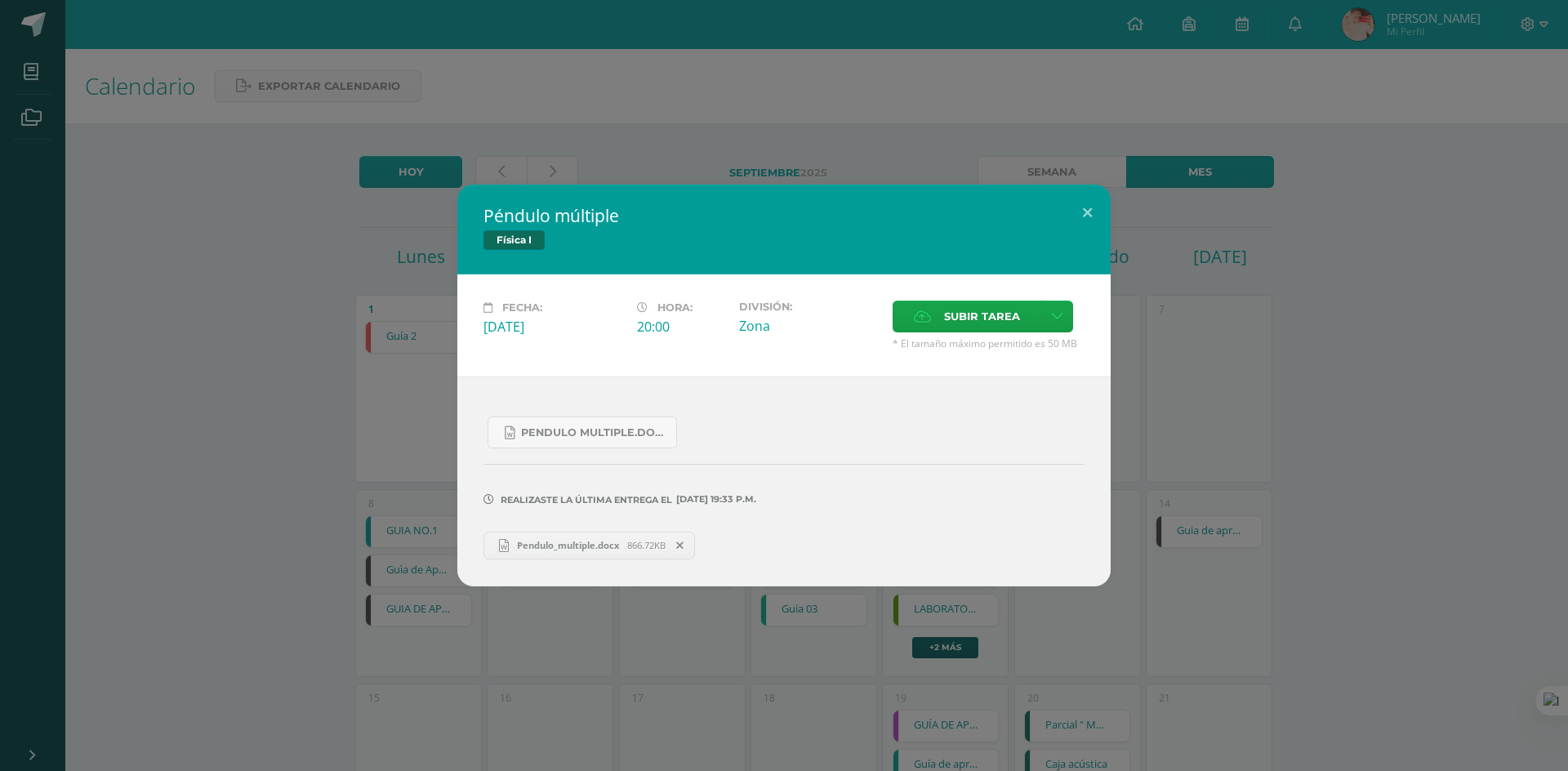
click at [731, 658] on div "Péndulo múltiple Física I Fecha: Jueves 11 de Septiembre Hora: 20:00 División: …" at bounding box center [784, 385] width 1568 height 771
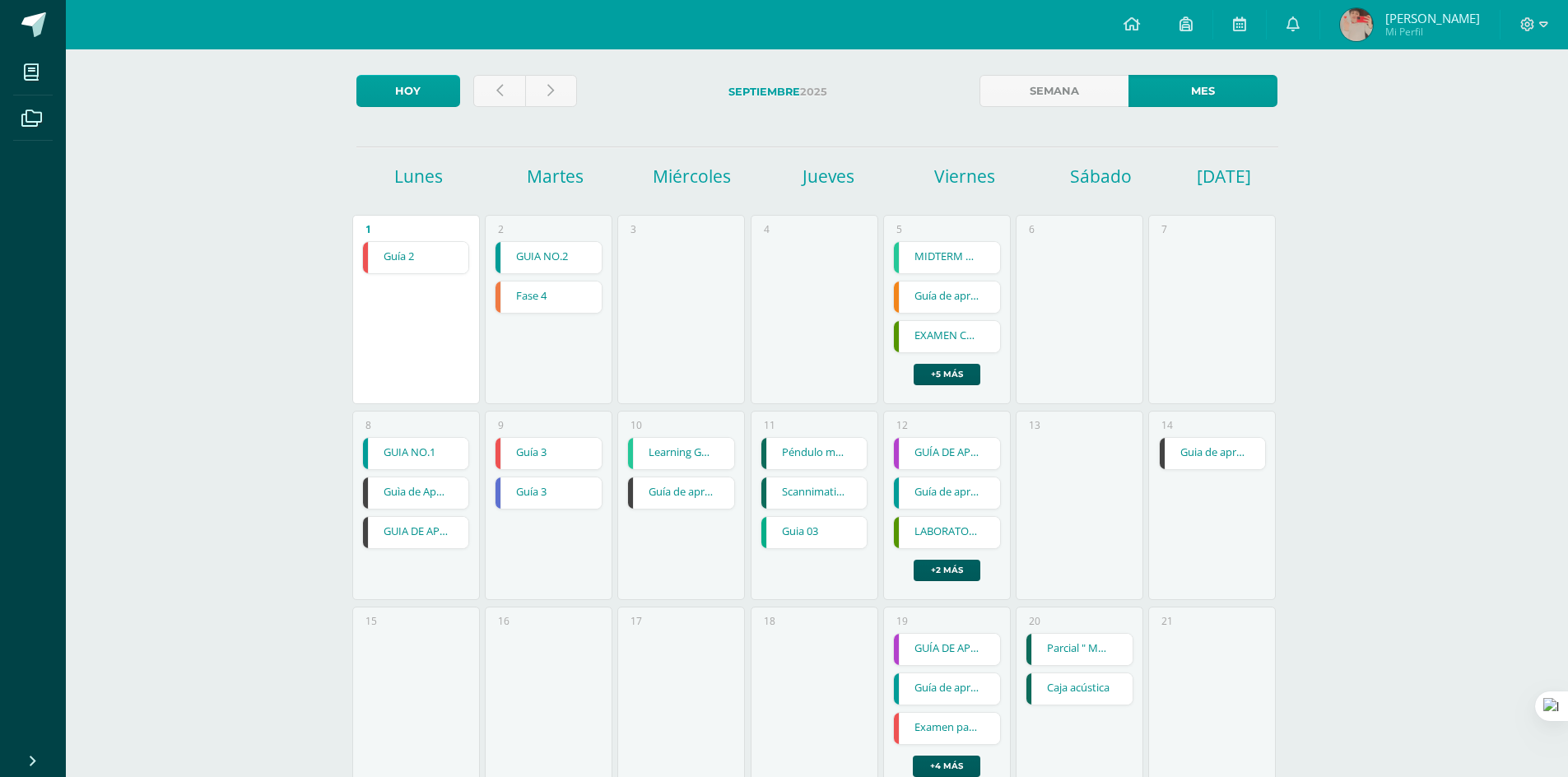
scroll to position [247, 0]
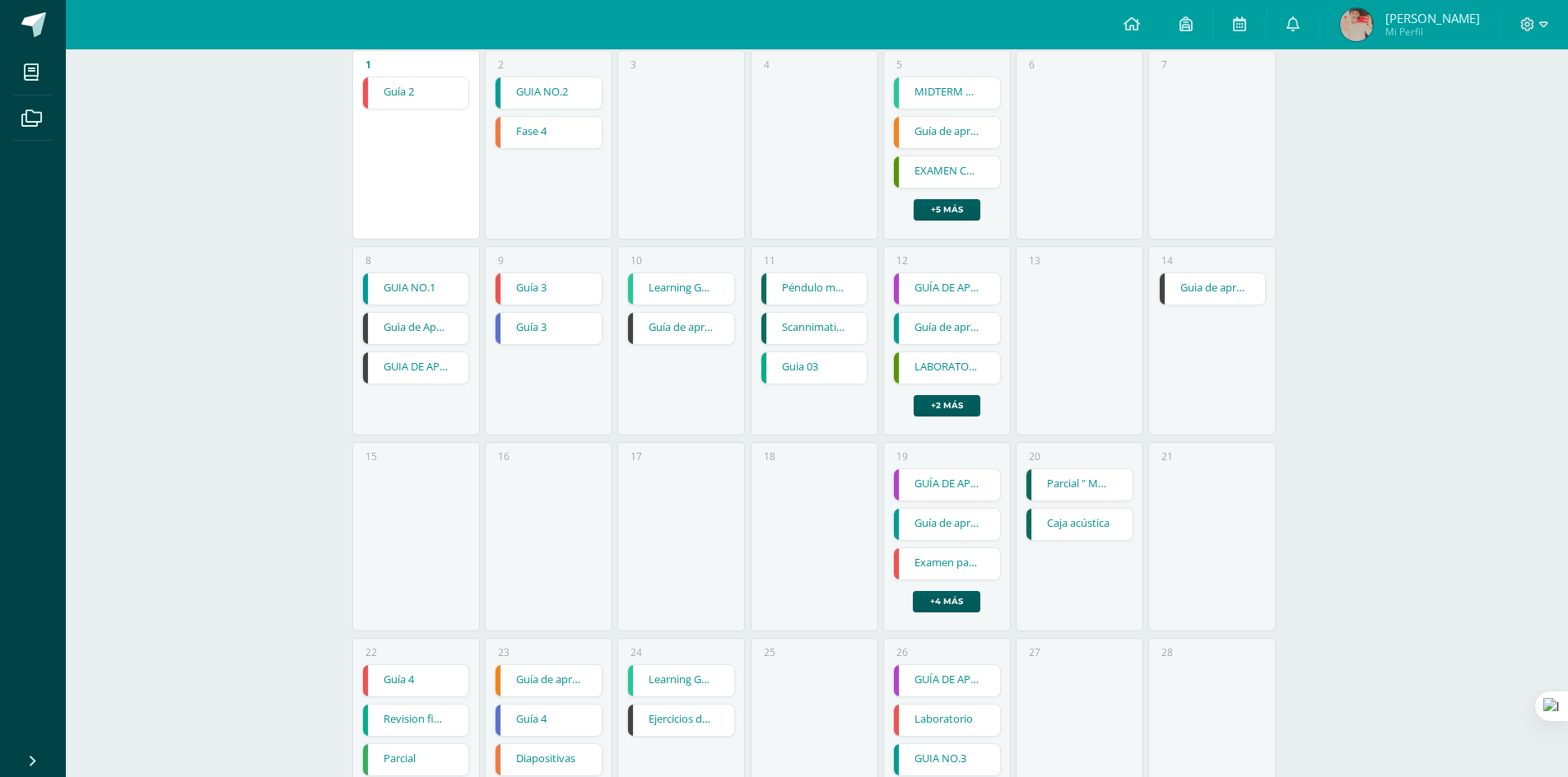
click at [1098, 483] on link "Parcial " Medición de Densidades"" at bounding box center [1080, 486] width 106 height 32
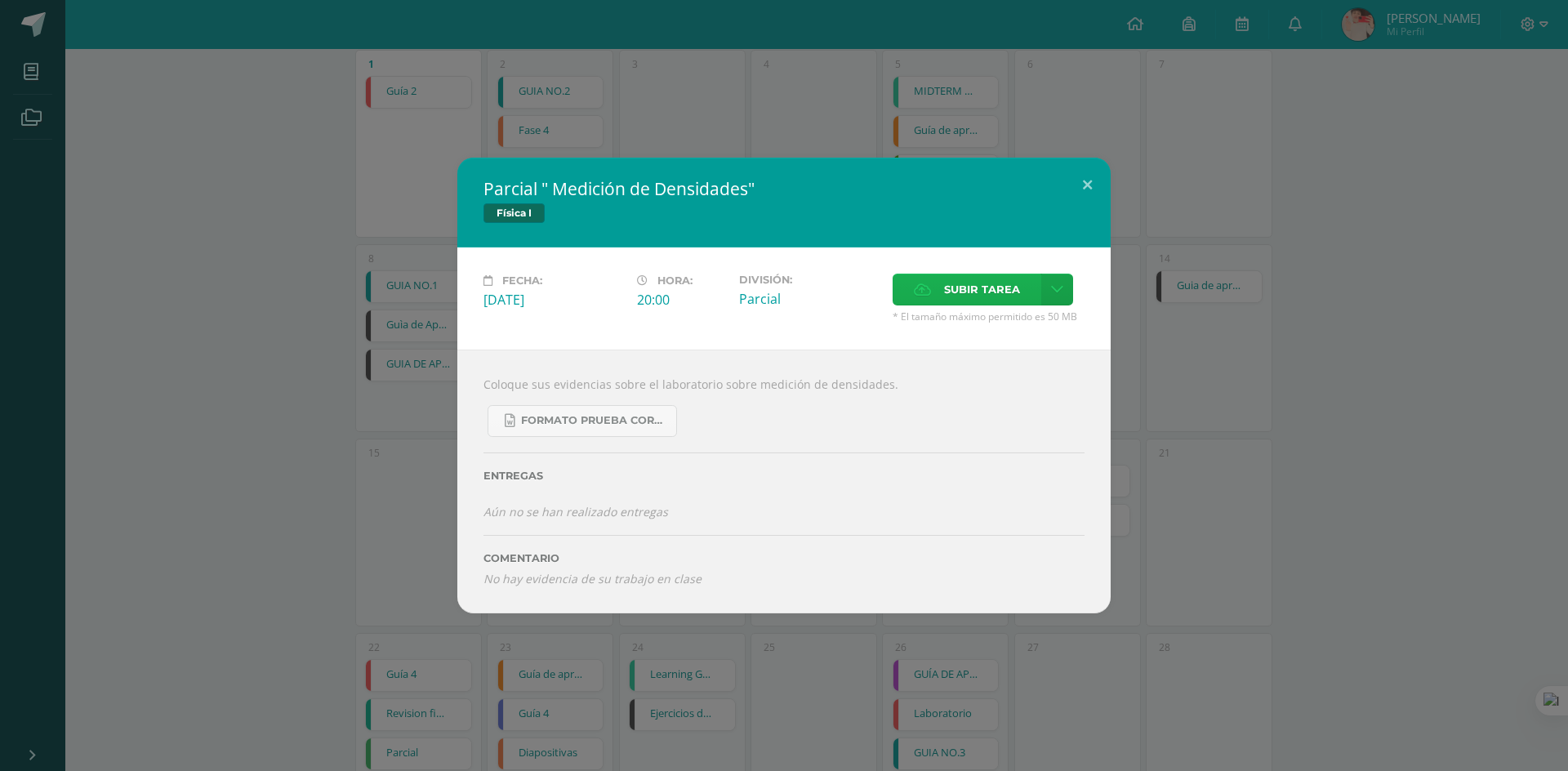
click at [954, 301] on span "Subir tarea" at bounding box center [982, 289] width 76 height 30
click at [0, 0] on input "Subir tarea" at bounding box center [0, 0] width 0 height 0
click at [934, 277] on label "Subir tarea" at bounding box center [967, 289] width 148 height 32
click at [0, 0] on input "Subir tarea" at bounding box center [0, 0] width 0 height 0
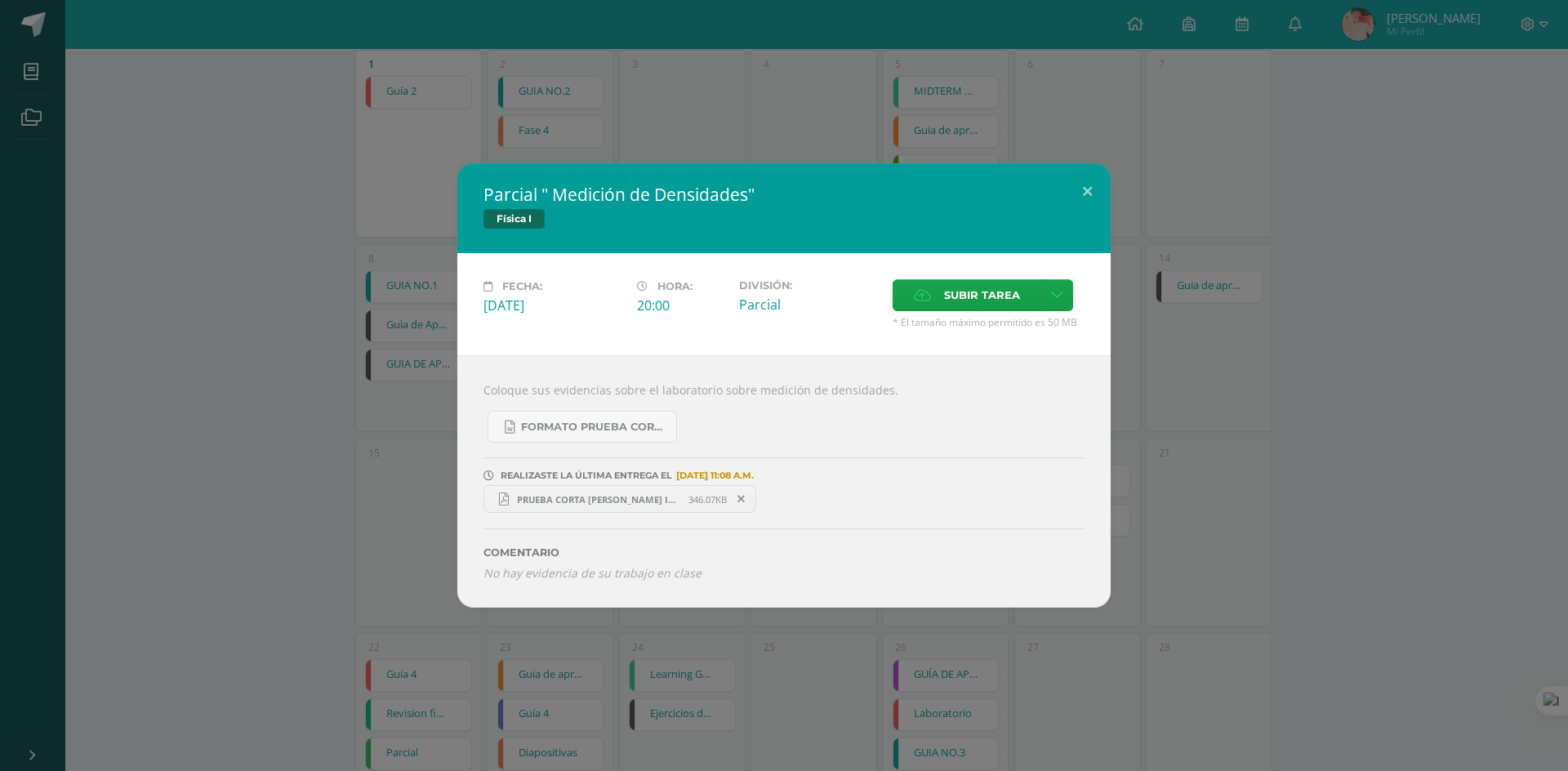
click at [1233, 467] on div "Parcial " Medición de Densidades" Física I Fecha: Sábado 20 de Septiembre Hora:…" at bounding box center [784, 385] width 1555 height 444
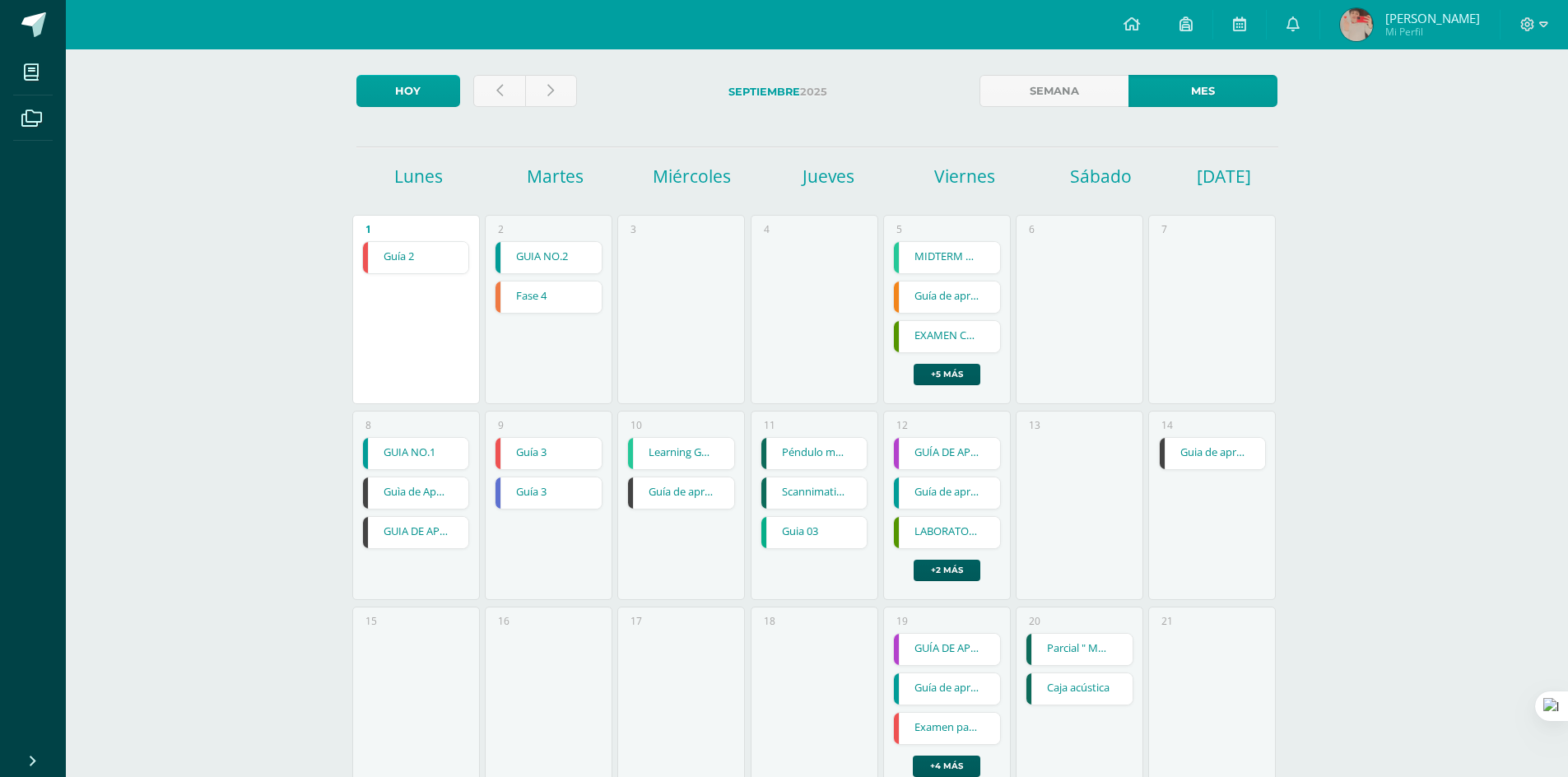
scroll to position [164, 0]
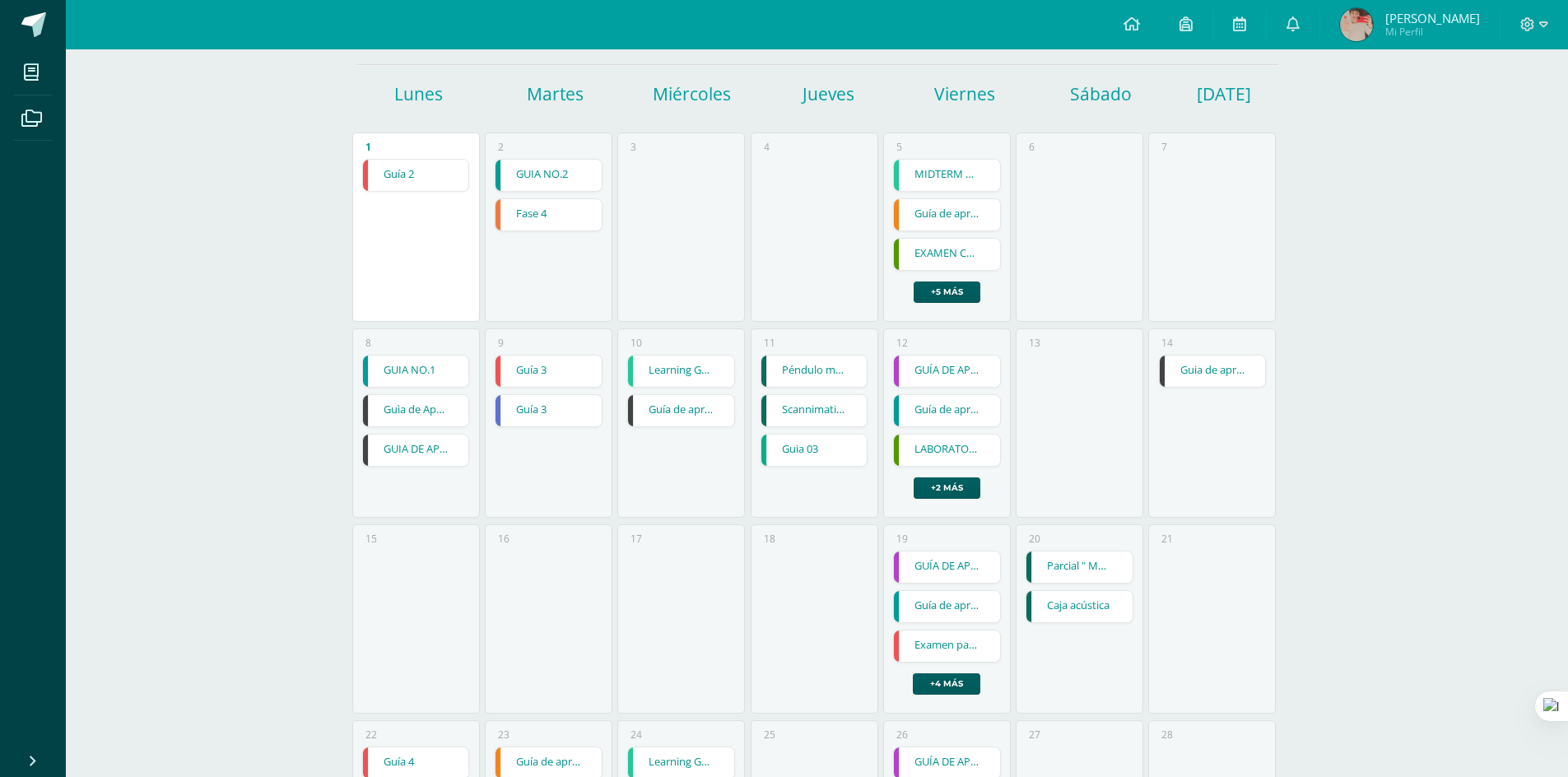
click at [1088, 611] on link "Caja acústica" at bounding box center [1080, 607] width 106 height 32
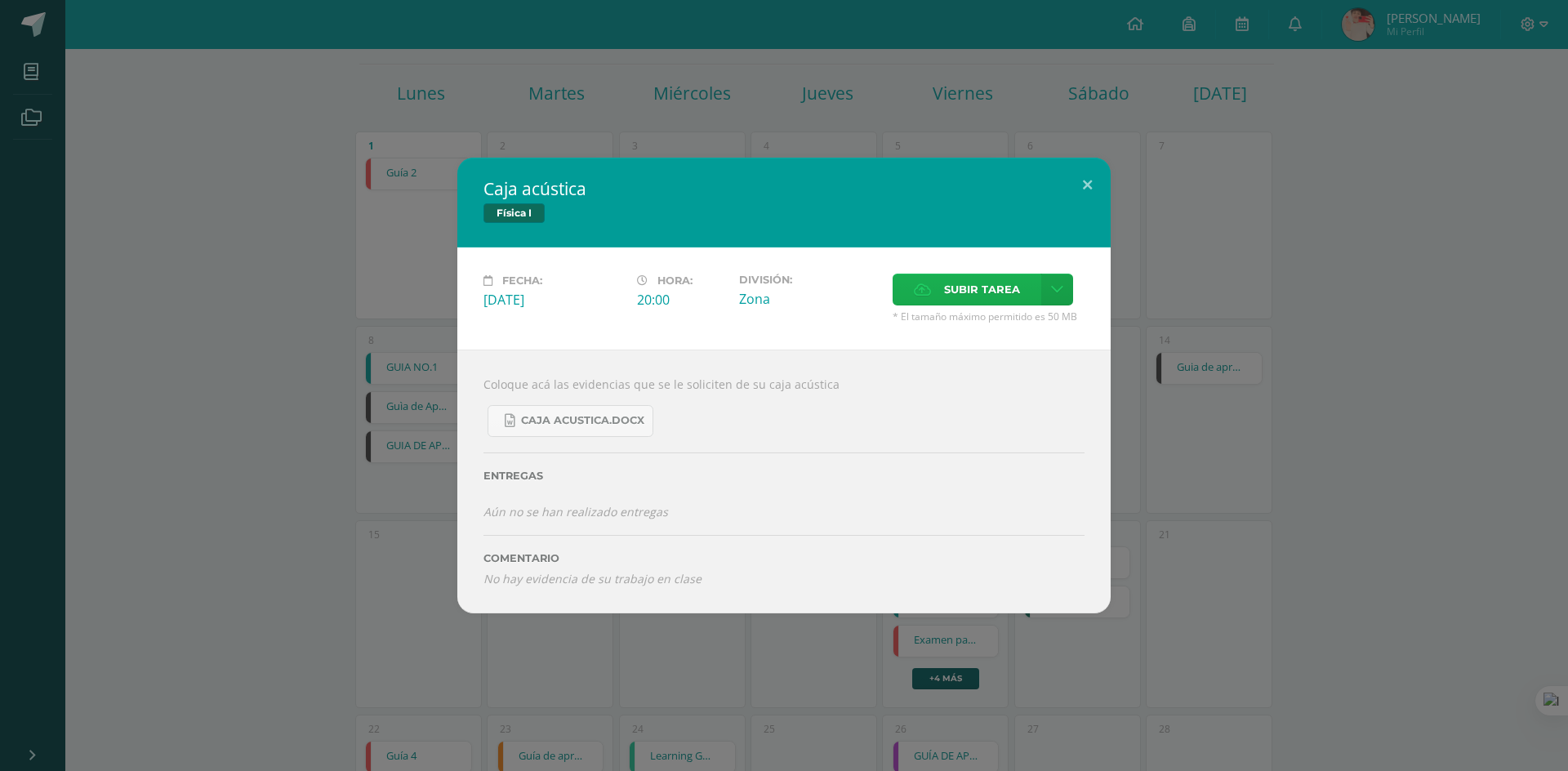
click at [936, 282] on label "Subir tarea" at bounding box center [967, 289] width 148 height 32
click at [0, 0] on input "Subir tarea" at bounding box center [0, 0] width 0 height 0
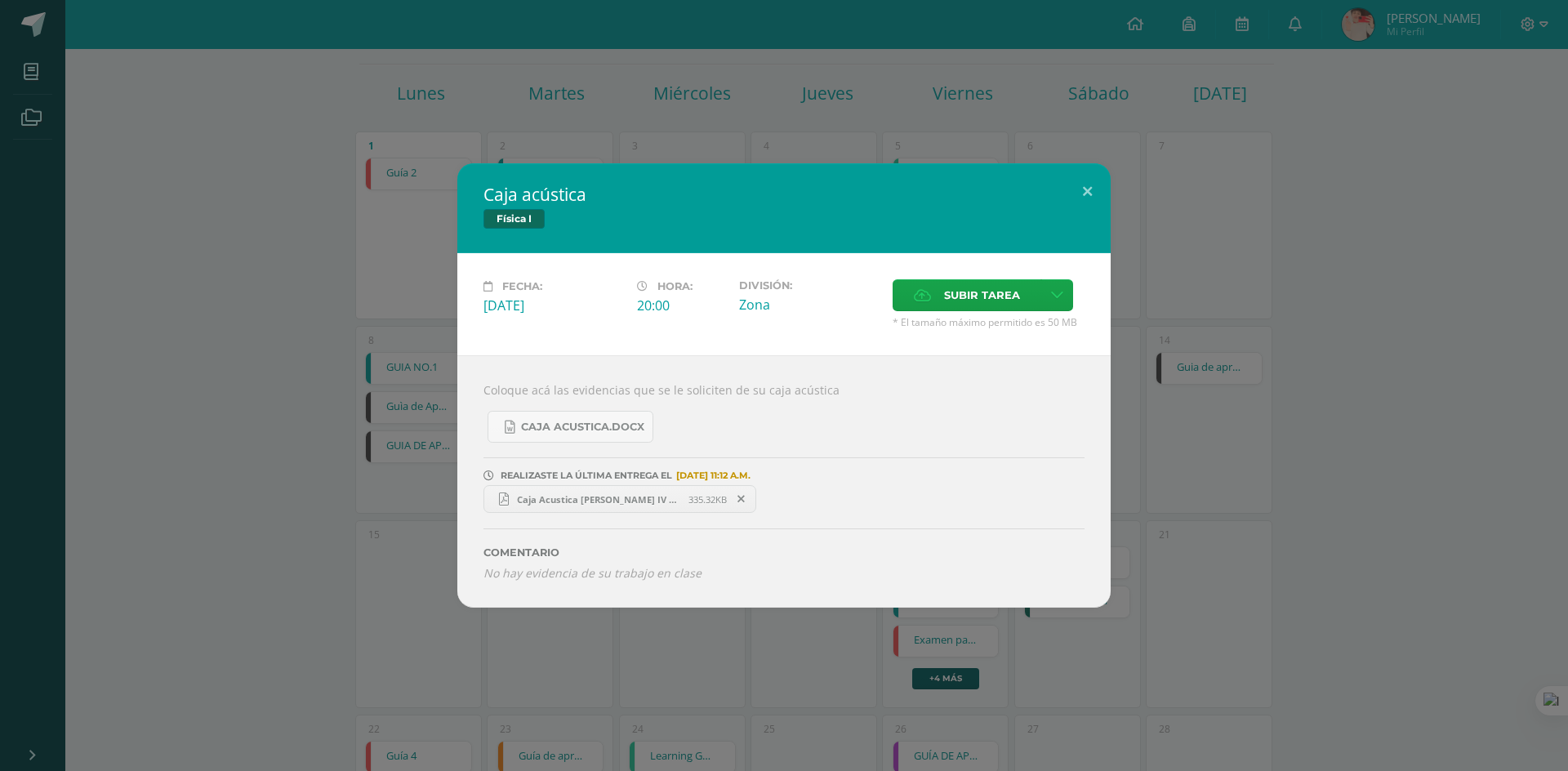
click at [1416, 203] on div "Caja acústica Física I Fecha: Sábado 20 de Septiembre Hora: 20:00 División: Zon…" at bounding box center [784, 385] width 1555 height 444
